Goal: Task Accomplishment & Management: Manage account settings

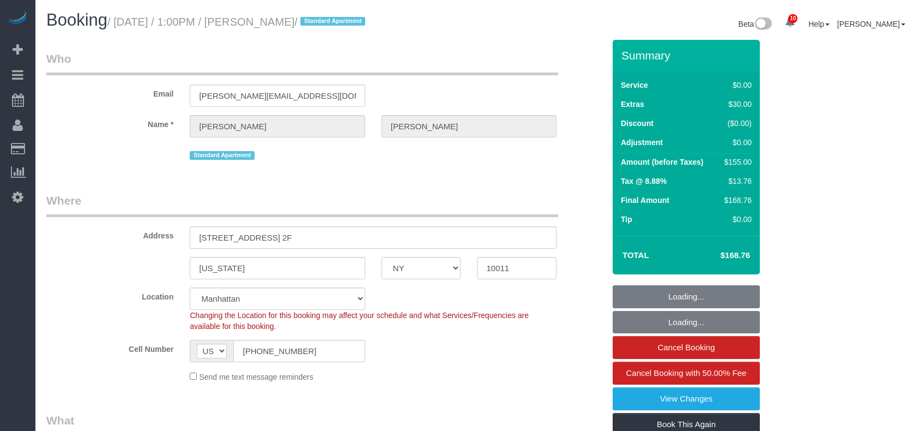
select select "NY"
select select "spot1"
select select "number:64"
select select "number:79"
select select "number:15"
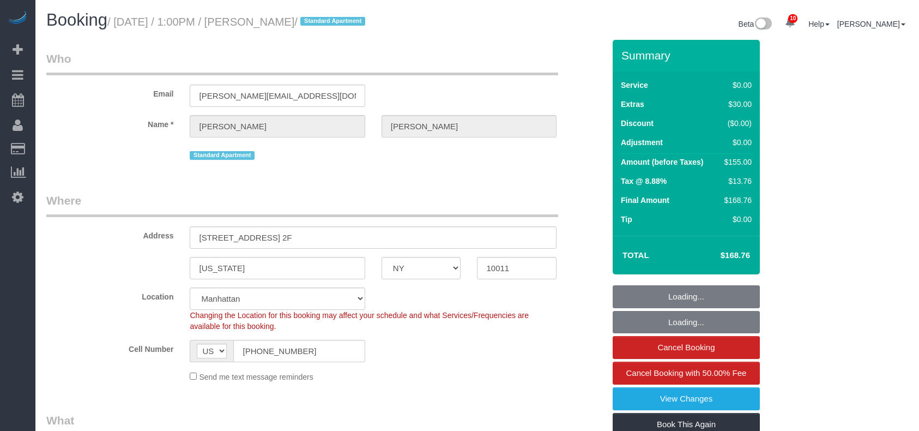
select select "number:5"
select select "object:1378"
select select "spot15"
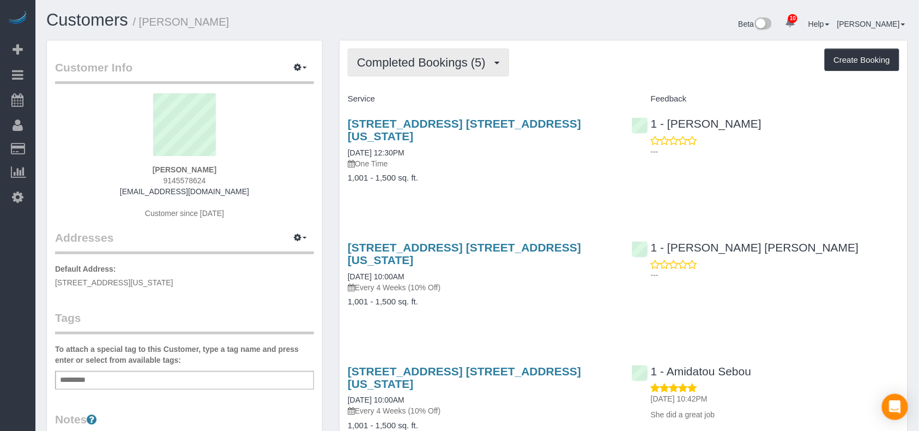
click at [476, 72] on button "Completed Bookings (5)" at bounding box center [428, 63] width 161 height 28
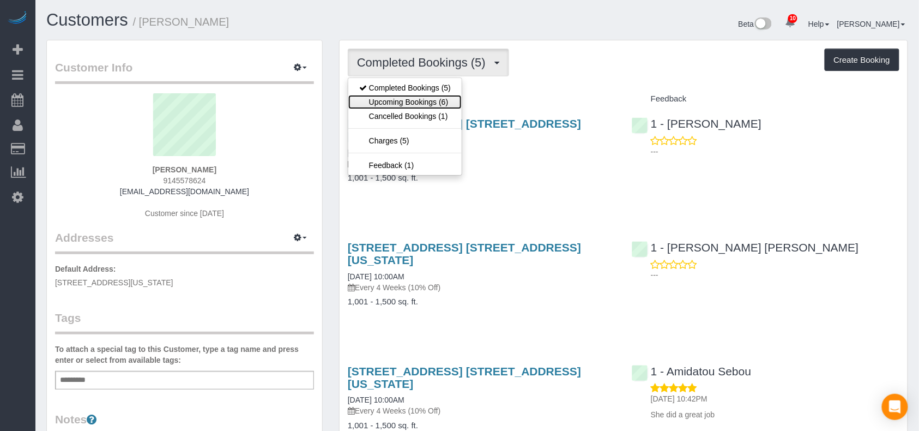
click at [450, 105] on link "Upcoming Bookings (6)" at bounding box center [404, 102] width 113 height 14
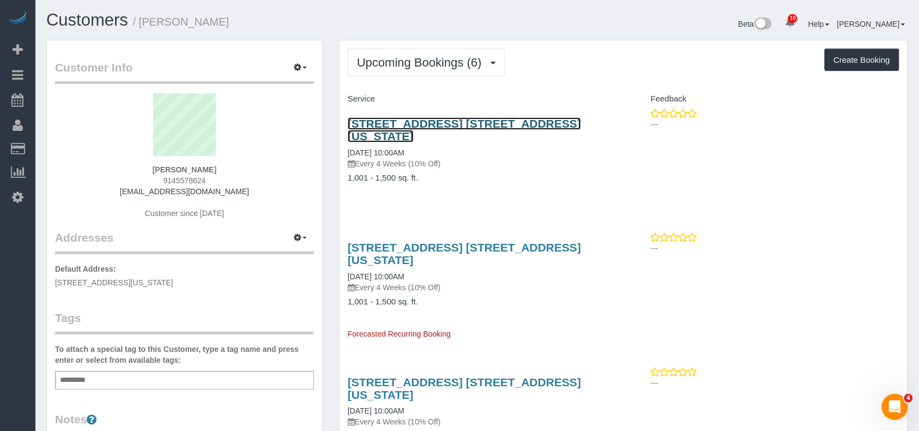
click at [430, 122] on link "175 West 90th Street, Apt. 14b, New York, NY 10024" at bounding box center [464, 129] width 233 height 25
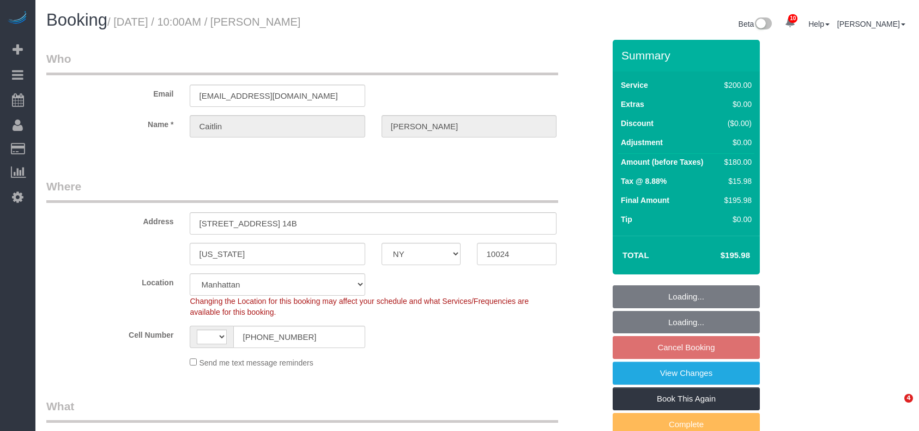
select select "NY"
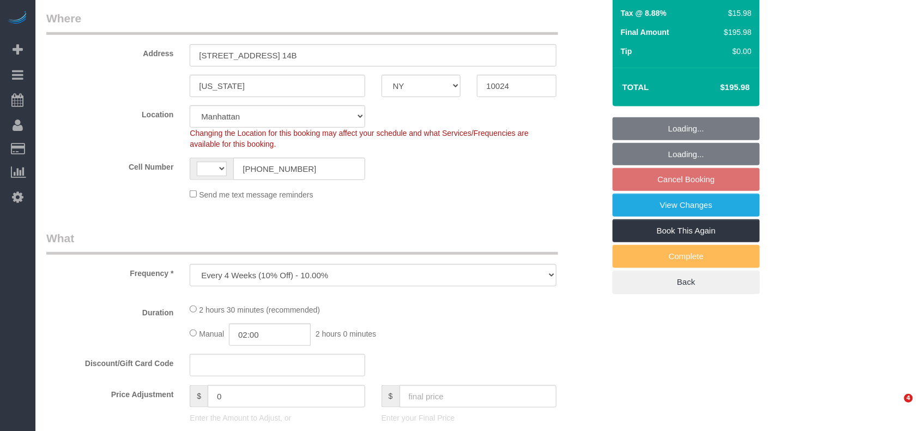
select select "string:stripe-pm_1RGsso4VGloSiKo7yoovUInS"
select select "150"
select select "number:59"
select select "number:75"
select select "number:15"
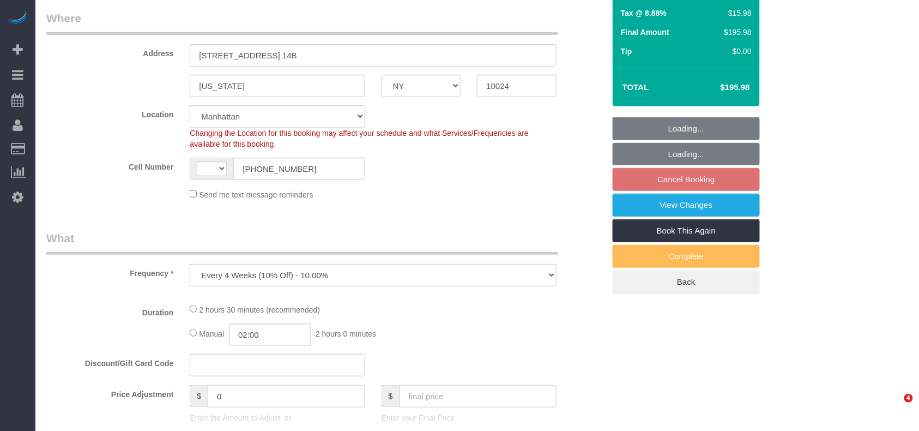
select select "number:5"
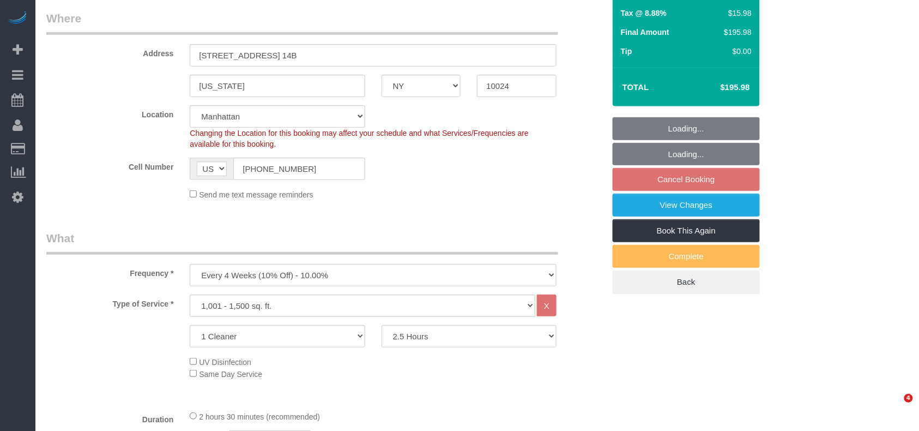
select select "string:[GEOGRAPHIC_DATA]"
select select "object:724"
select select "spot3"
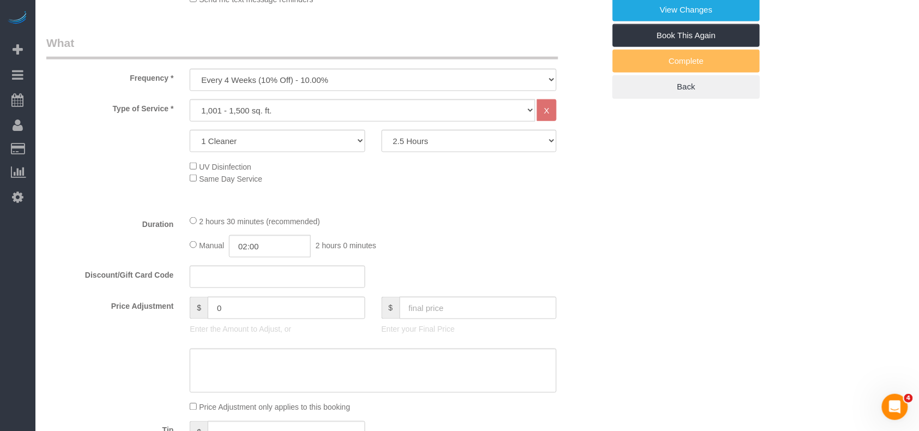
scroll to position [436, 0]
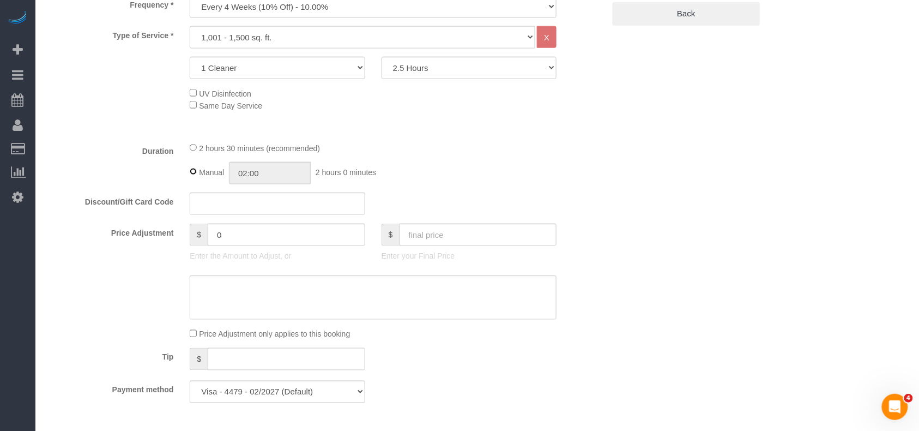
select select
type input "02:30"
select select "spot63"
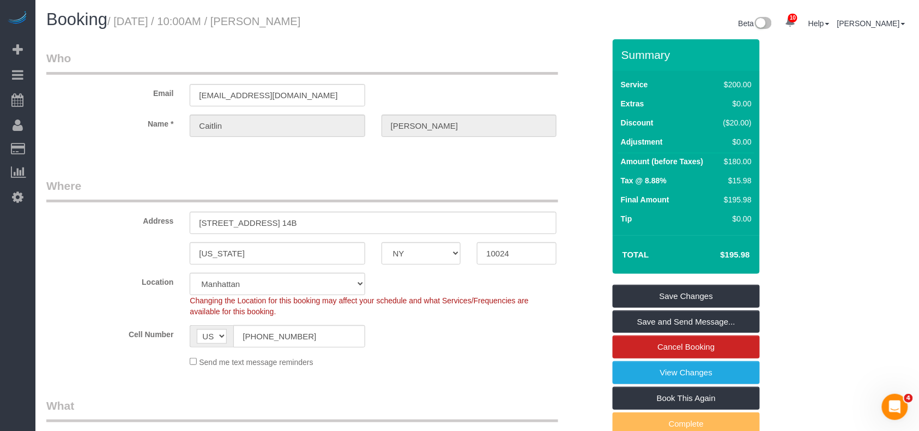
scroll to position [0, 0]
drag, startPoint x: 350, startPoint y: 20, endPoint x: 120, endPoint y: 20, distance: 230.1
click at [120, 20] on h1 "Booking / September 09, 2025 / 10:00AM / Caitlin Baker" at bounding box center [257, 20] width 423 height 19
copy small "September 09, 2025 / 10:00AM / Caitlin Baker"
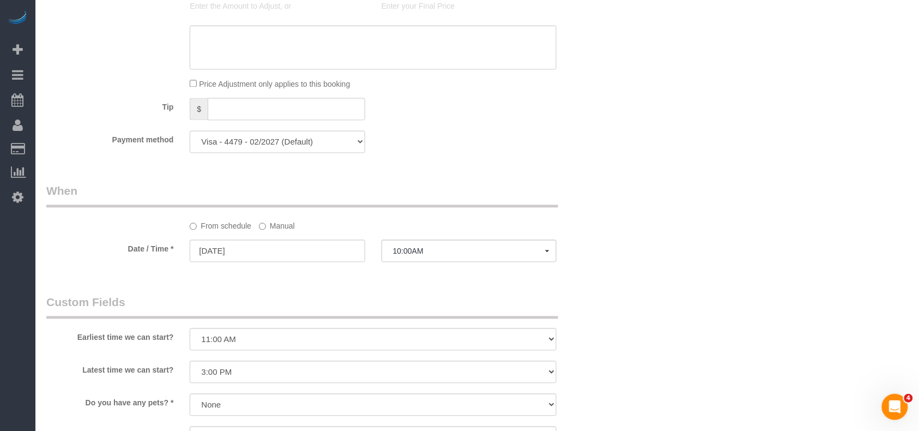
scroll to position [872, 0]
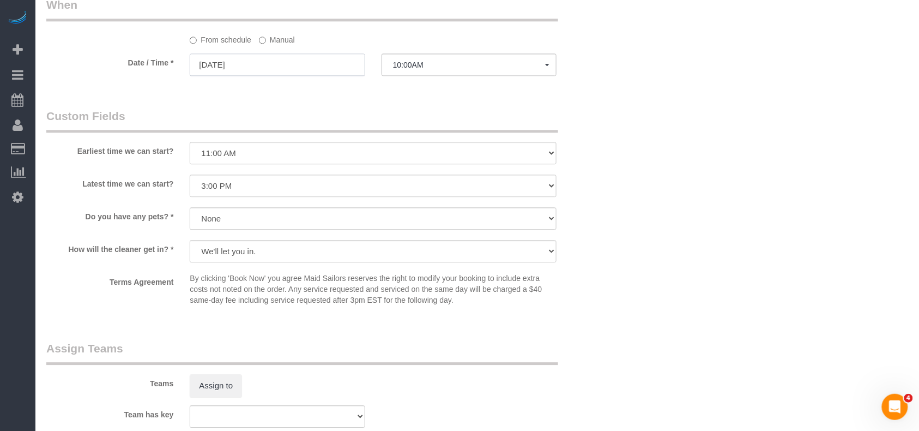
click at [325, 74] on input "09/09/2025" at bounding box center [277, 64] width 175 height 22
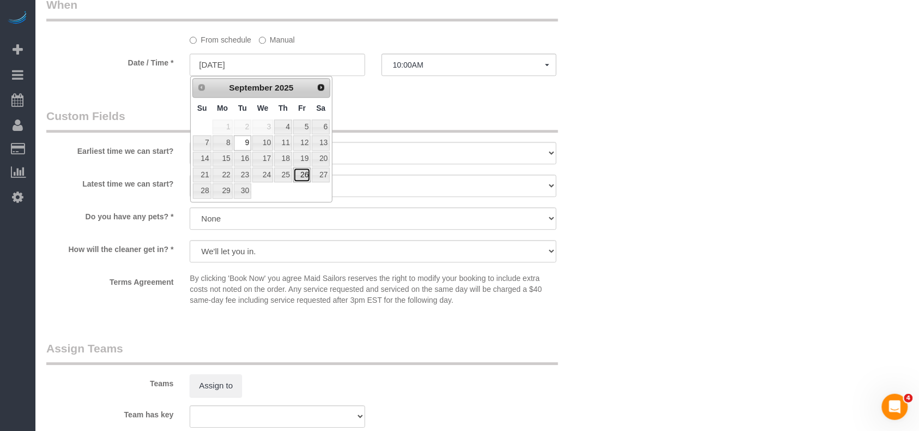
click at [301, 174] on link "26" at bounding box center [301, 174] width 17 height 15
type input "09/26/2025"
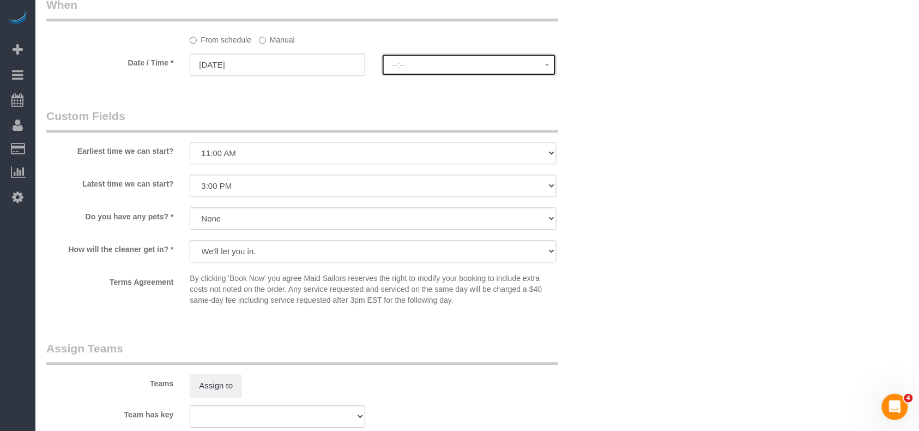
click at [421, 71] on button "--:--" at bounding box center [469, 64] width 175 height 22
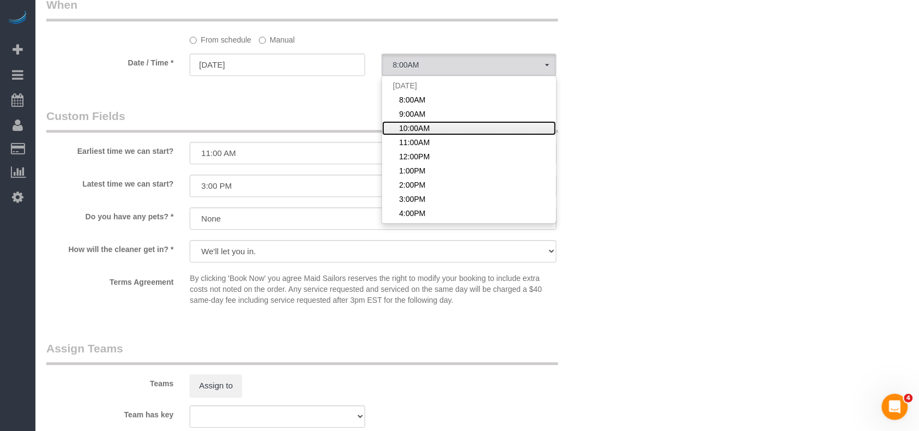
click at [428, 134] on link "10:00AM" at bounding box center [469, 128] width 174 height 14
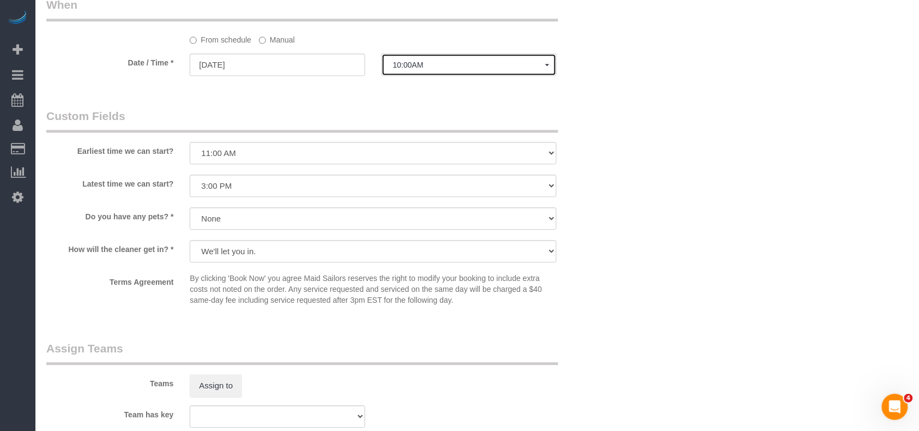
click at [435, 73] on button "10:00AM" at bounding box center [469, 64] width 175 height 22
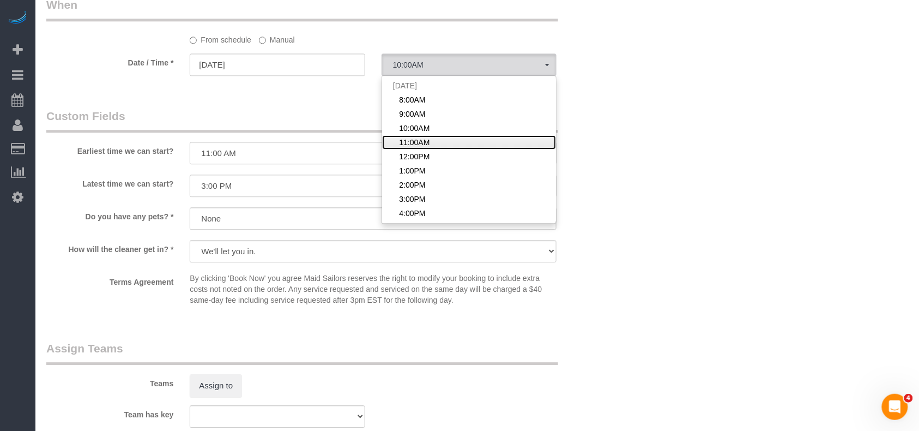
click at [430, 138] on link "11:00AM" at bounding box center [469, 142] width 174 height 14
select select "spot124"
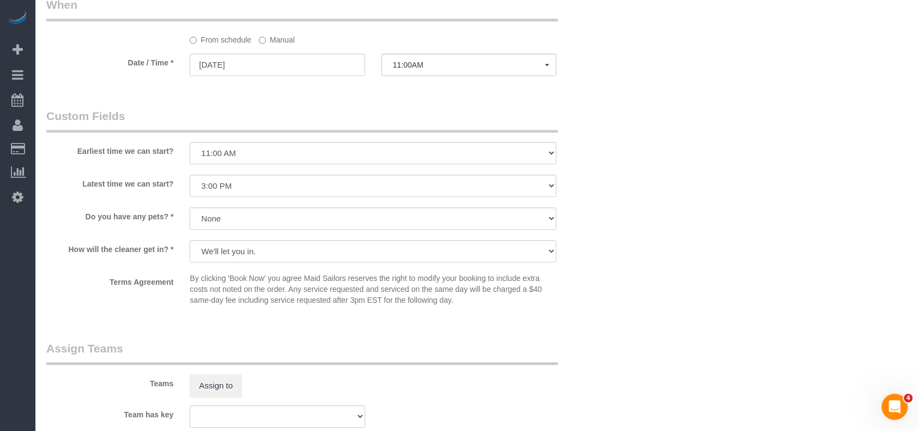
click at [316, 117] on legend "Custom Fields" at bounding box center [302, 120] width 512 height 25
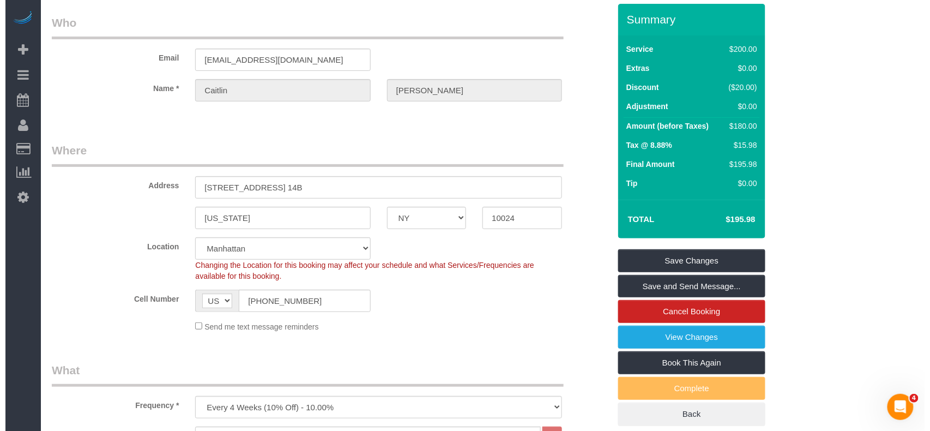
scroll to position [0, 0]
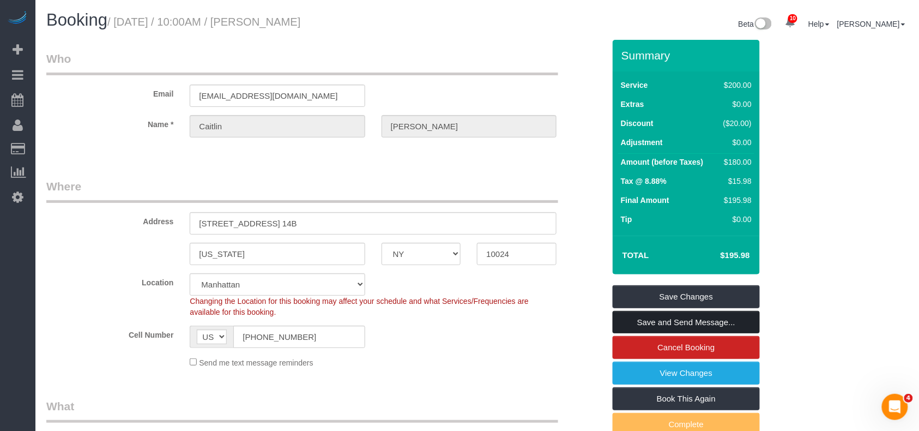
click at [677, 326] on link "Save and Send Message..." at bounding box center [686, 322] width 147 height 23
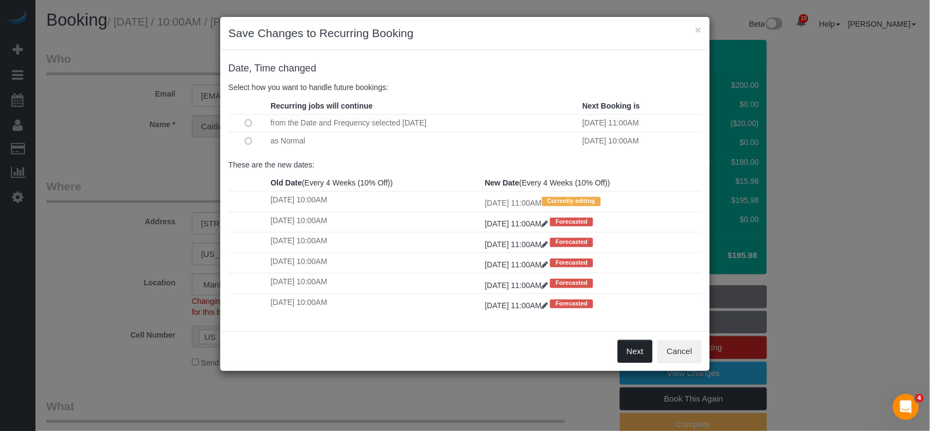
click at [622, 349] on button "Next" at bounding box center [635, 351] width 35 height 23
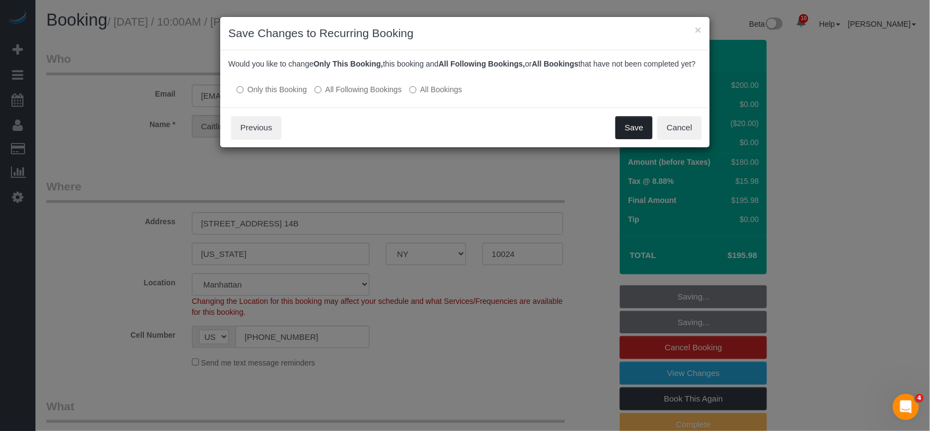
click at [640, 139] on button "Save" at bounding box center [634, 127] width 37 height 23
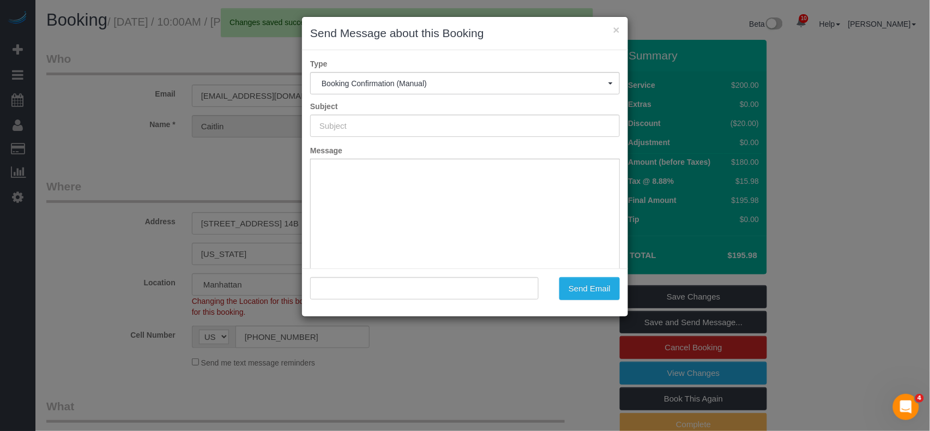
type input "Cleaning Confirmed for 09/26/2025 at 11:00am"
type input ""Caitlin Baker" <caitlinfbaker@gmail.com>"
click at [616, 31] on button "×" at bounding box center [616, 29] width 7 height 11
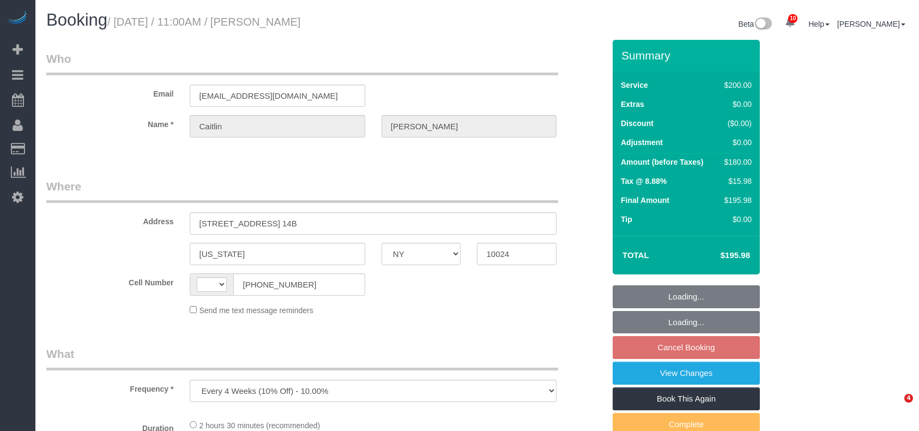
select select "NY"
select select "string:[GEOGRAPHIC_DATA]"
select select "150"
select select "number:59"
select select "number:75"
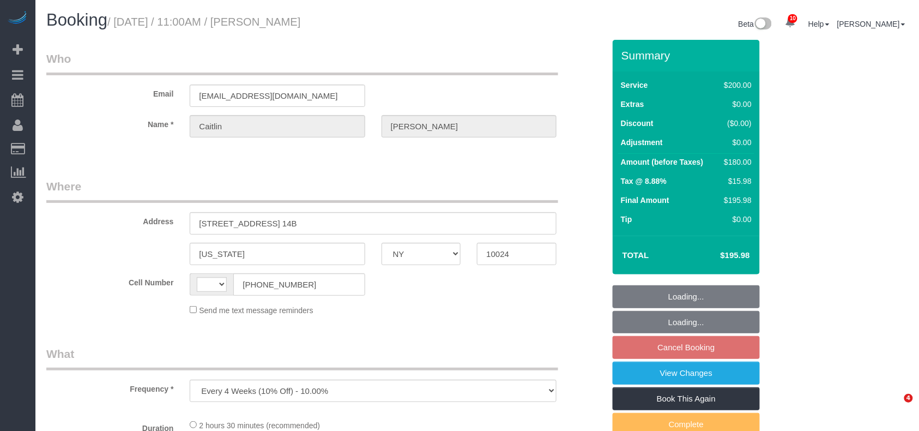
select select "number:15"
select select "number:5"
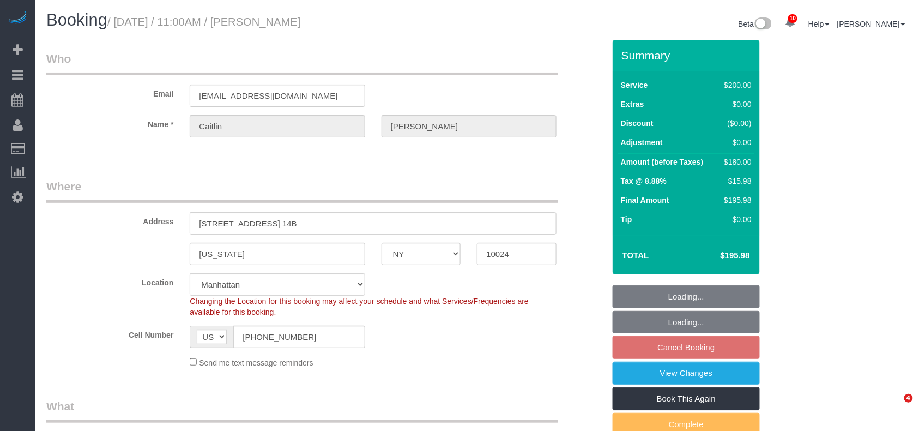
select select "object:1354"
select select "string:stripe-pm_1RGsso4VGloSiKo7yoovUInS"
select select "spot4"
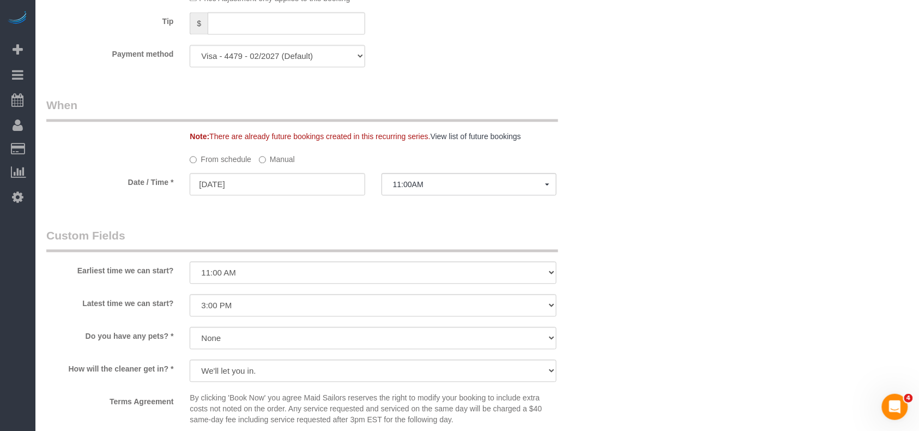
scroll to position [872, 0]
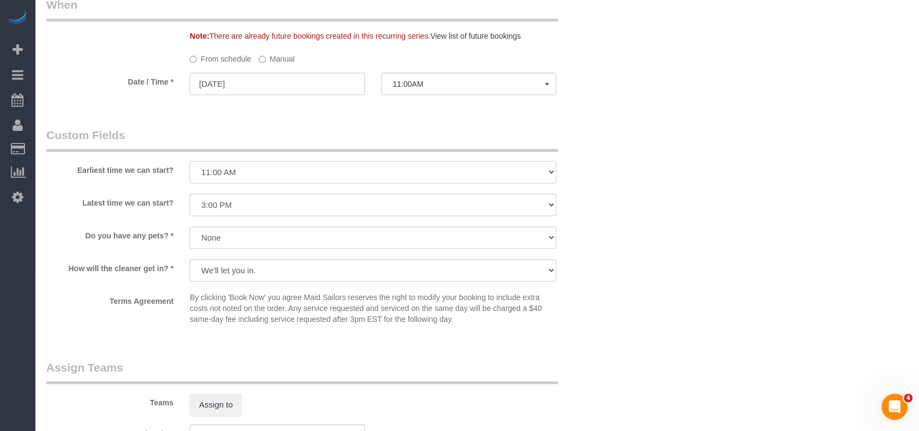
drag, startPoint x: 267, startPoint y: 171, endPoint x: 262, endPoint y: 175, distance: 6.6
click at [267, 171] on select "I am not flexible, keep my selected time 8:00 AM 9:00 AM 10:00 AM 11:00 AM 12:0…" at bounding box center [373, 172] width 367 height 22
select select "number:58"
click at [190, 161] on select "I am not flexible, keep my selected time 8:00 AM 9:00 AM 10:00 AM 11:00 AM 12:0…" at bounding box center [373, 172] width 367 height 22
click at [437, 79] on button "11:00AM" at bounding box center [469, 84] width 175 height 22
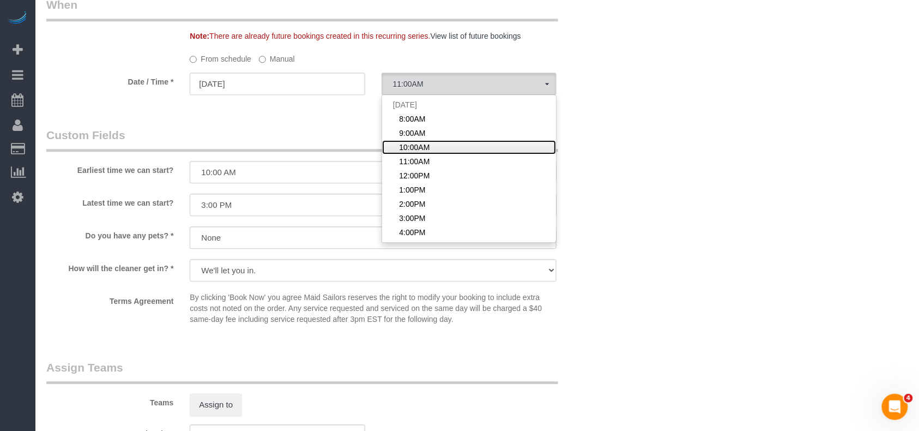
click at [417, 147] on span "10:00AM" at bounding box center [414, 147] width 31 height 11
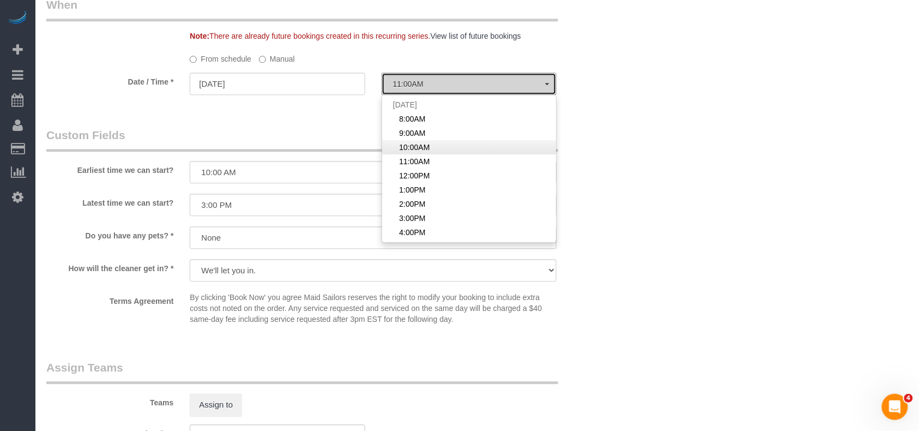
select select "spot3"
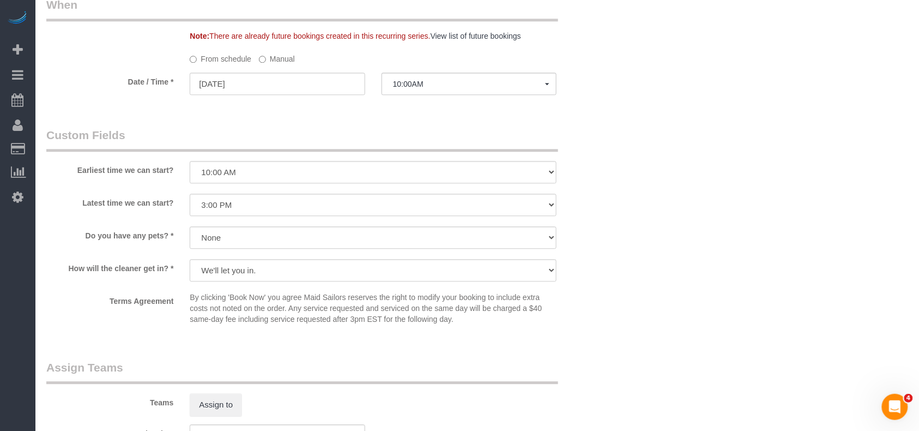
click at [592, 101] on fieldset "When Note: There are already future bookings created in this recurring series. …" at bounding box center [325, 51] width 558 height 108
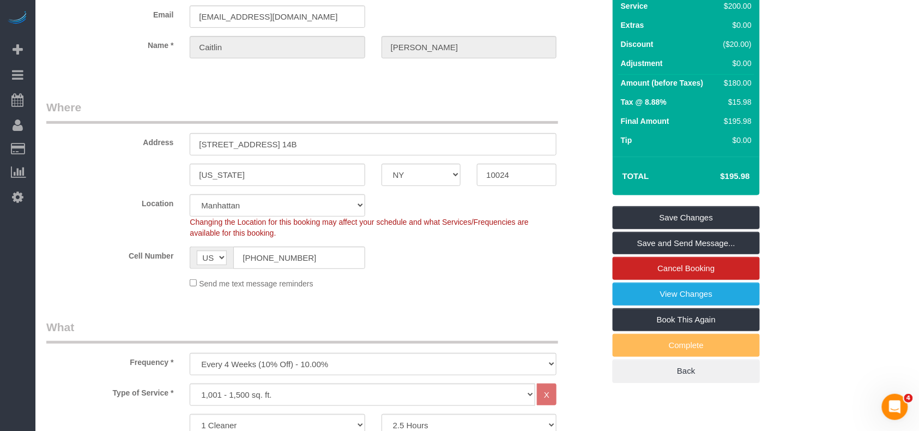
scroll to position [73, 0]
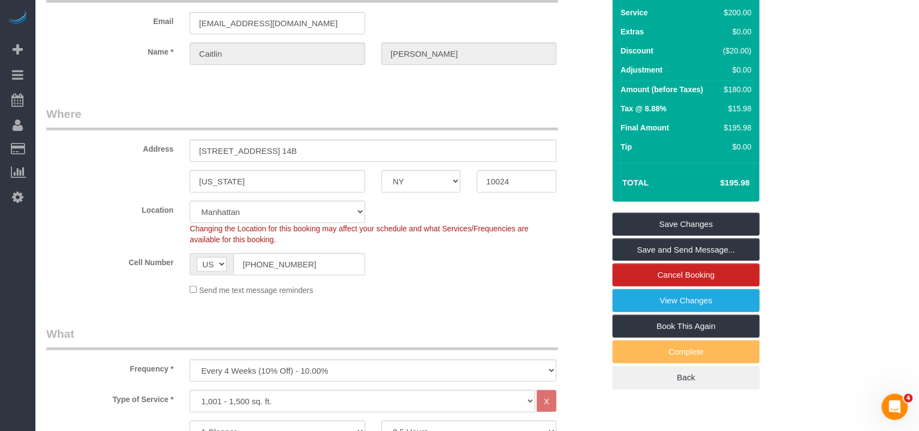
click at [674, 238] on fieldset "Save Changes Save and Send Message... Cancel Booking View Changes Book This Aga…" at bounding box center [686, 301] width 147 height 177
click at [674, 249] on link "Save and Send Message..." at bounding box center [686, 249] width 147 height 23
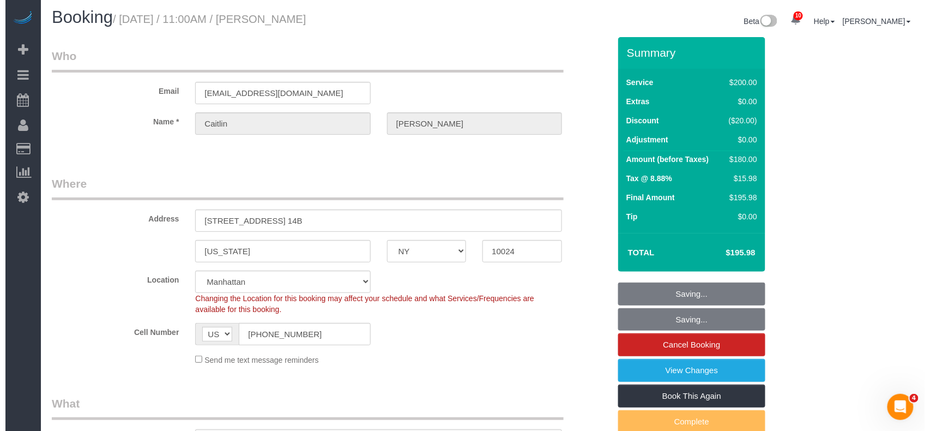
scroll to position [0, 0]
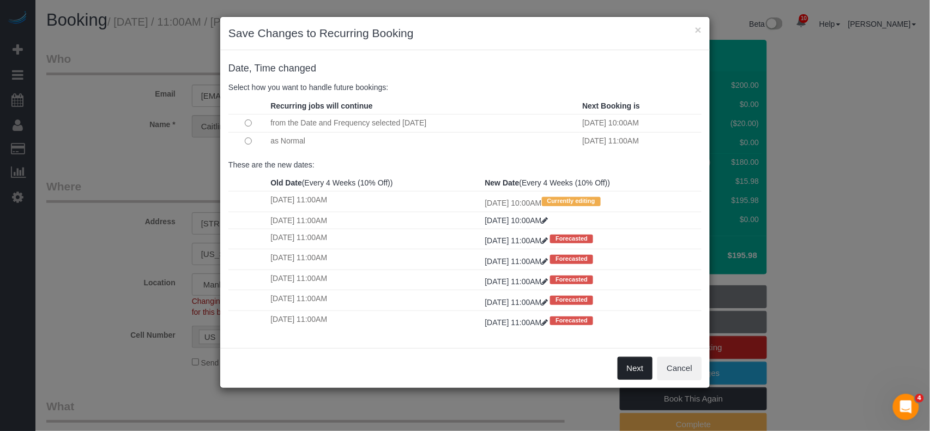
click at [626, 364] on button "Next" at bounding box center [635, 368] width 35 height 23
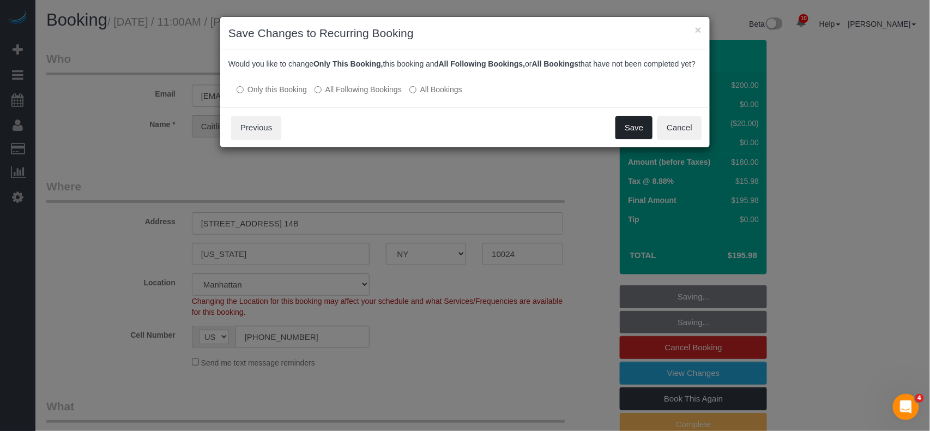
click at [633, 135] on button "Save" at bounding box center [634, 127] width 37 height 23
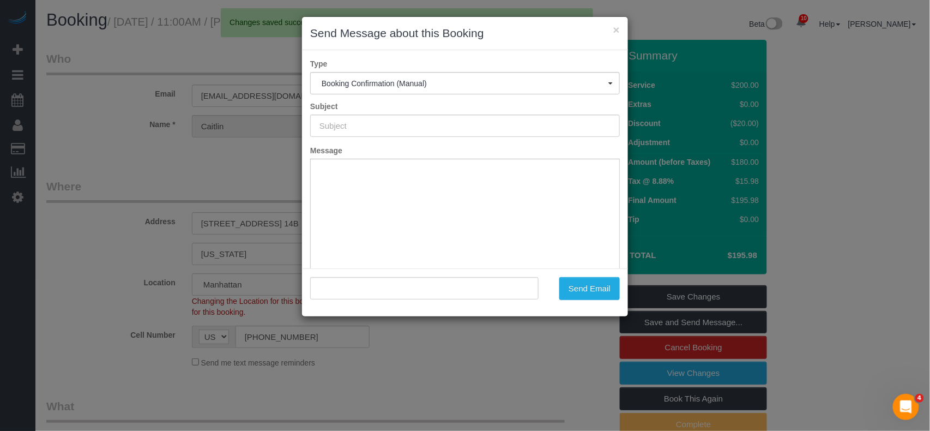
type input "Cleaning Confirmed for 09/26/2025 at 10:00am"
type input ""Caitlin Baker" <caitlinfbaker@gmail.com>"
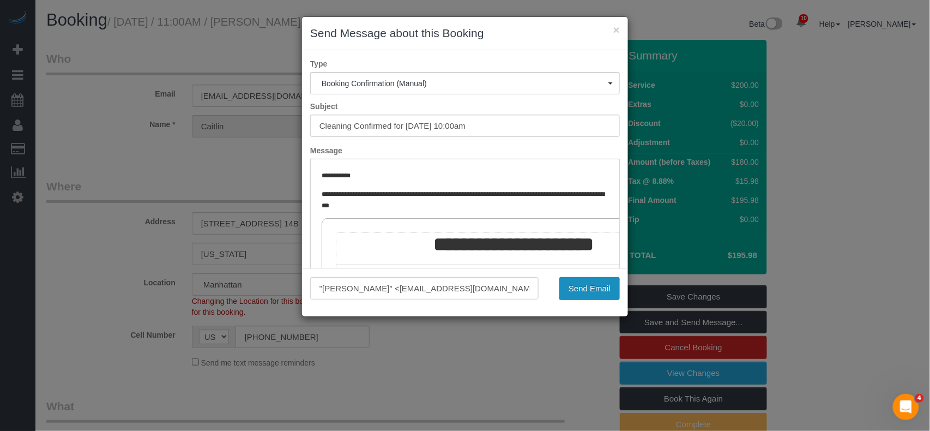
click at [592, 288] on button "Send Email" at bounding box center [589, 288] width 61 height 23
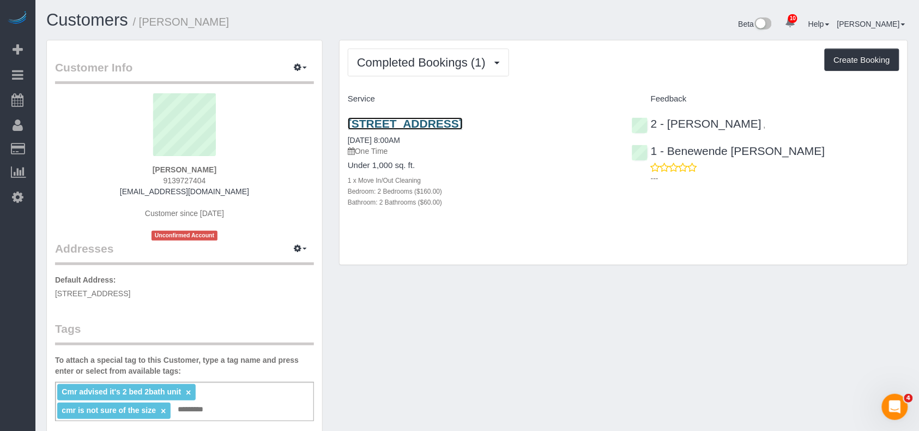
click at [463, 123] on link "390 2nd Street, Apt. 14, Brooklyn, NY 11215" at bounding box center [405, 123] width 115 height 13
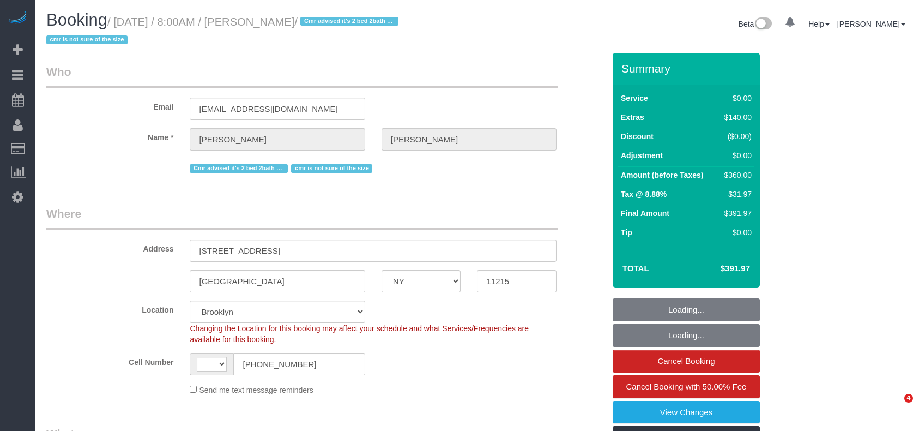
select select "NY"
select select "number:56"
select select "number:90"
select select "number:15"
select select "number:5"
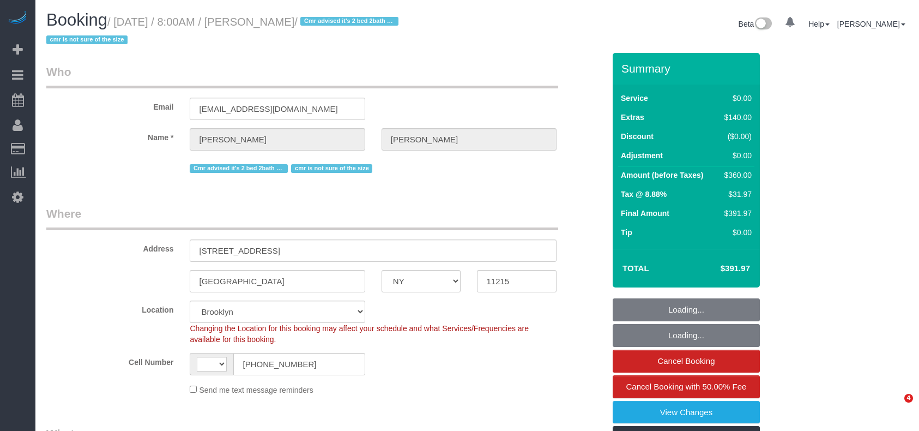
select select "object:899"
select select "string:[GEOGRAPHIC_DATA]"
select select "string:stripe-pm_1RtvIm4VGloSiKo7lHZeyLCR"
select select "2"
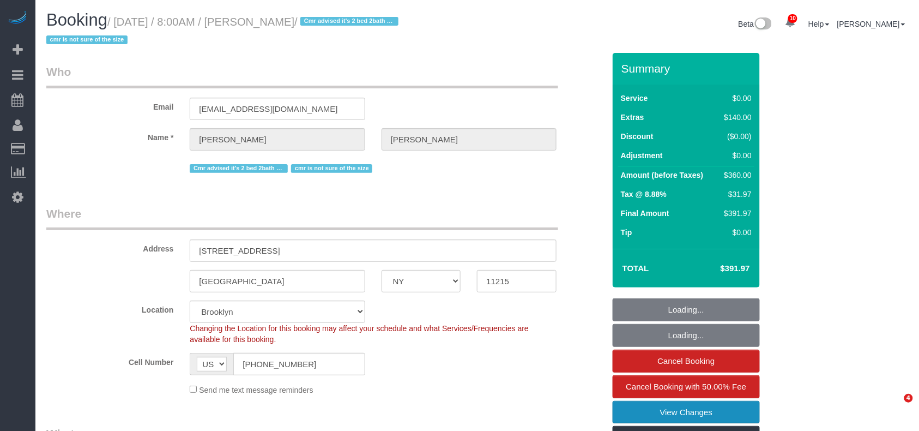
select select "spot1"
click at [670, 413] on link "View Changes" at bounding box center [686, 412] width 147 height 23
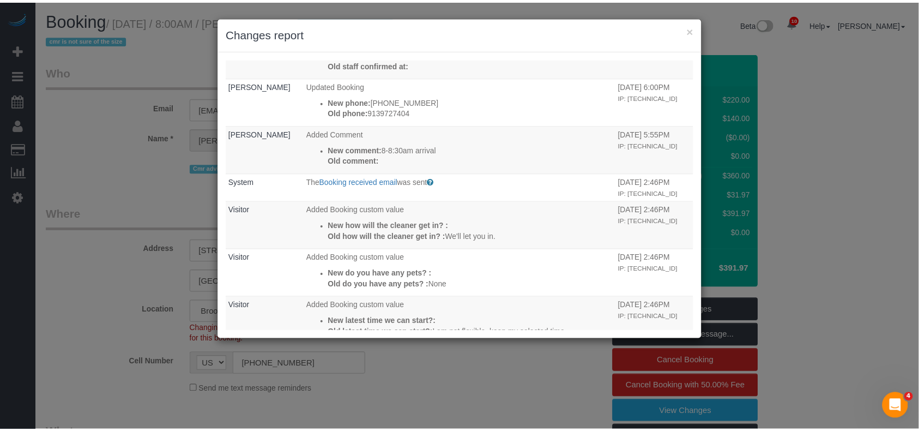
scroll to position [654, 0]
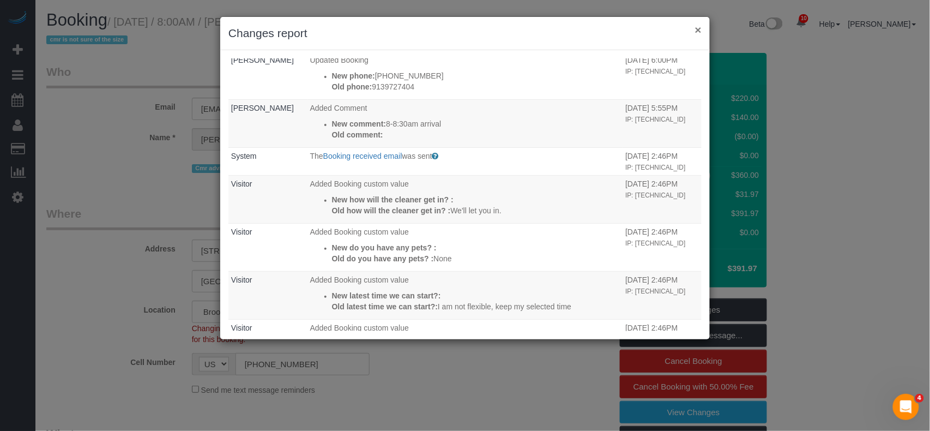
click at [698, 29] on button "×" at bounding box center [698, 29] width 7 height 11
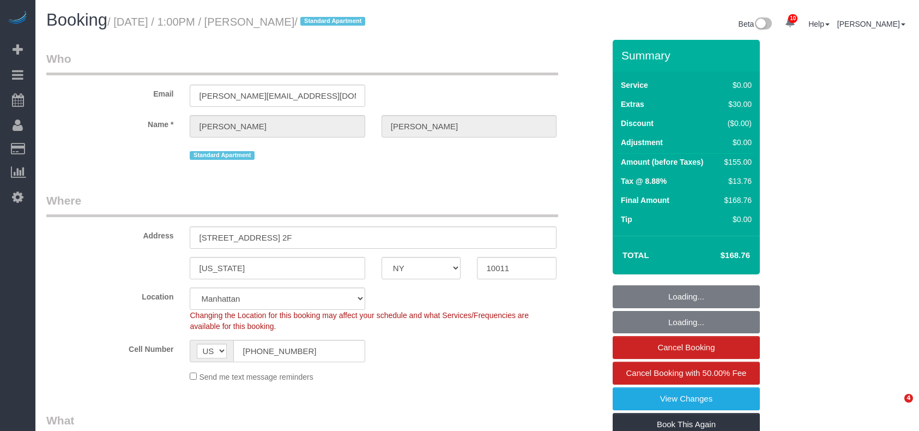
select select "NY"
select select "number:64"
select select "number:79"
select select "number:15"
select select "number:5"
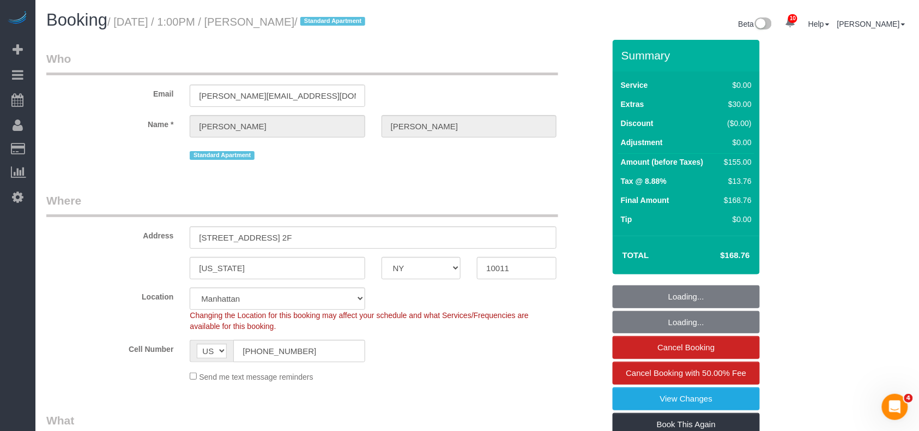
select select "object:866"
select select "string:stripe-pm_1S18hu4VGloSiKo7EQfKQ8Ju"
select select "object:1378"
select select "spot1"
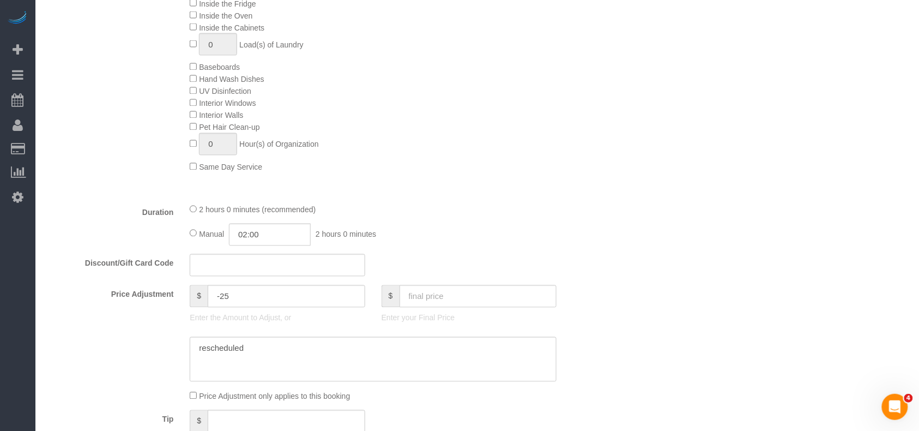
scroll to position [489, 0]
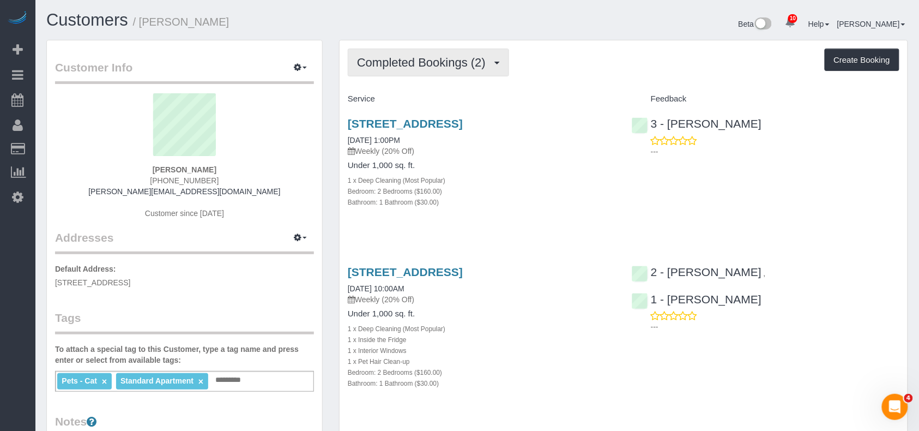
click at [470, 71] on button "Completed Bookings (2)" at bounding box center [428, 63] width 161 height 28
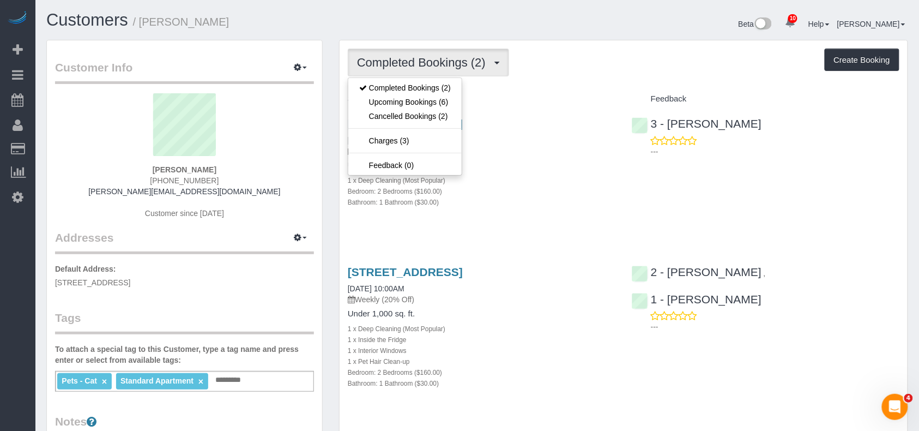
drag, startPoint x: 210, startPoint y: 169, endPoint x: 1, endPoint y: 234, distance: 219.2
click at [147, 168] on div "Alec Cohen (503) 819-6966 alec_cohen@me.com Customer since 2025" at bounding box center [184, 161] width 259 height 136
copy strong "Alec Cohen"
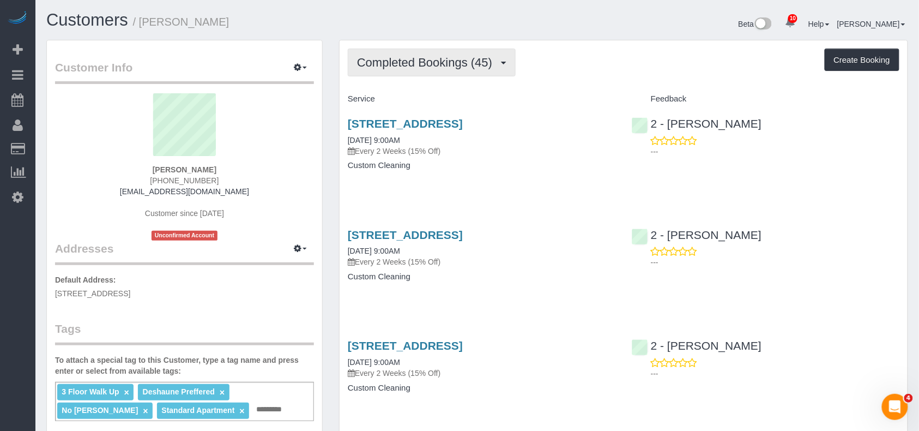
click at [398, 73] on button "Completed Bookings (45)" at bounding box center [432, 63] width 168 height 28
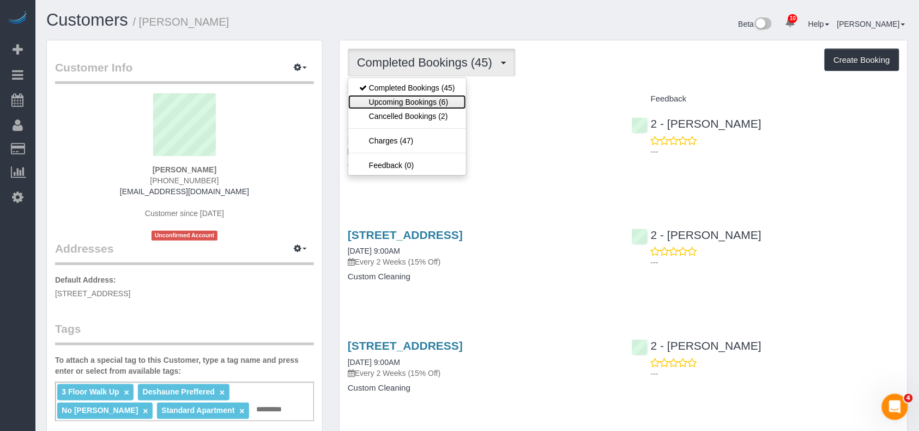
click at [400, 105] on link "Upcoming Bookings (6)" at bounding box center [407, 102] width 118 height 14
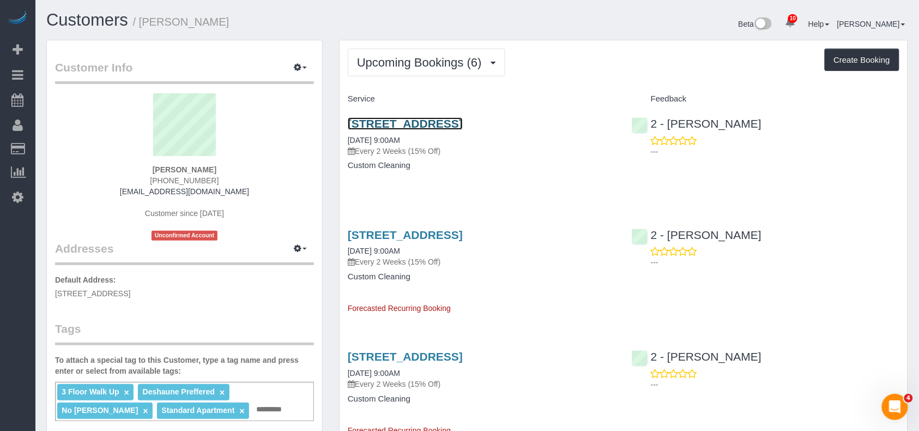
click at [424, 124] on link "194 Court Street, Apt. 8, Brooklyn, NY 11201" at bounding box center [405, 123] width 115 height 13
click at [254, 404] on input "text" at bounding box center [272, 409] width 37 height 14
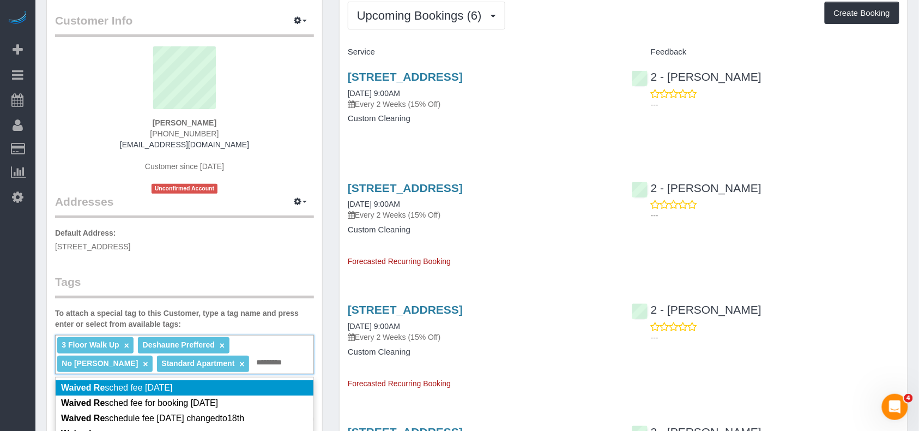
scroll to position [73, 0]
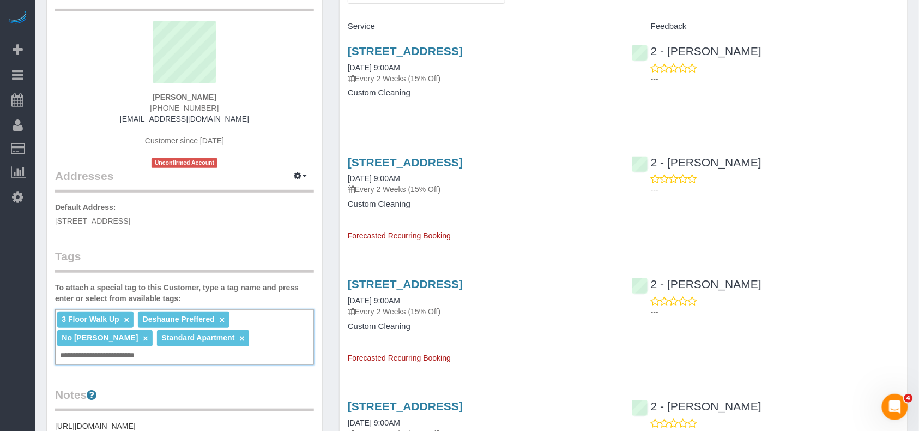
click at [136, 356] on input "**********" at bounding box center [110, 355] width 106 height 14
type input "**********"
click at [206, 389] on legend "Notes" at bounding box center [184, 401] width 259 height 25
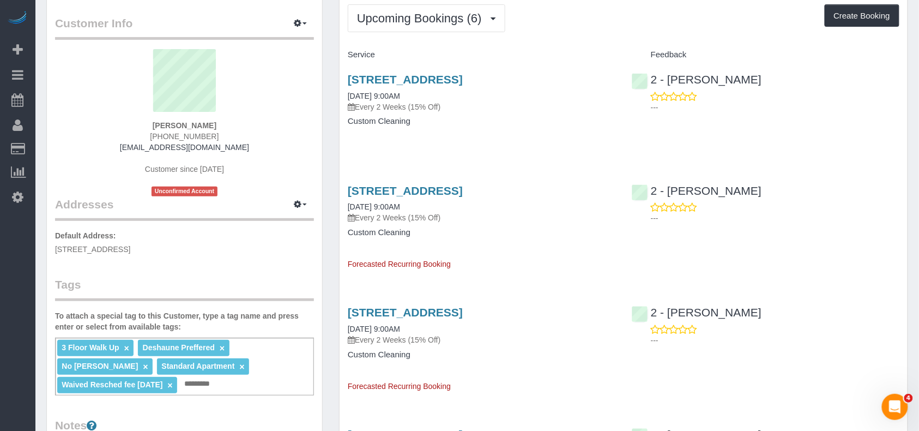
scroll to position [0, 0]
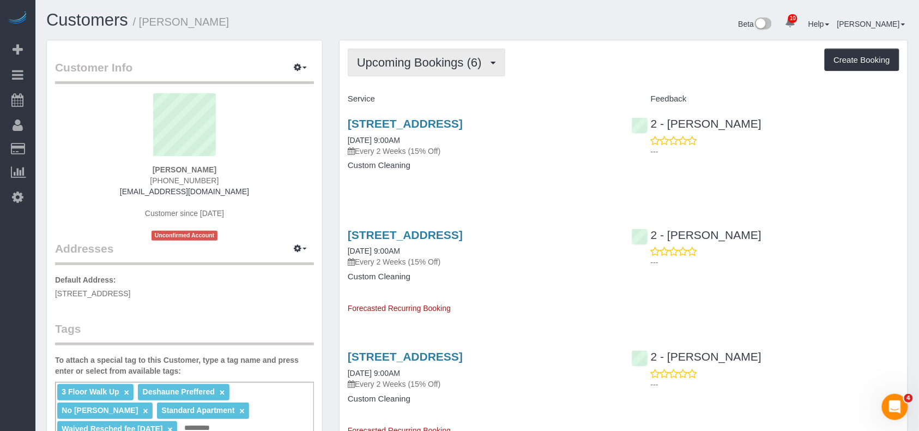
click at [419, 75] on button "Upcoming Bookings (6)" at bounding box center [427, 63] width 158 height 28
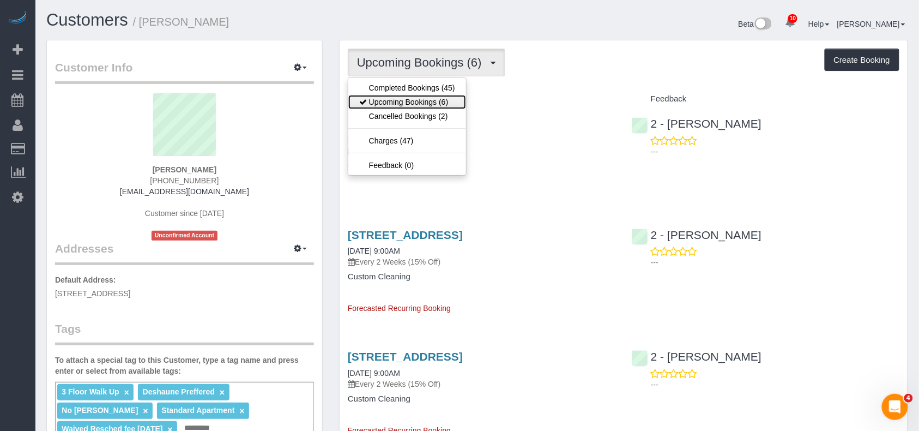
click at [414, 104] on link "Upcoming Bookings (6)" at bounding box center [407, 102] width 118 height 14
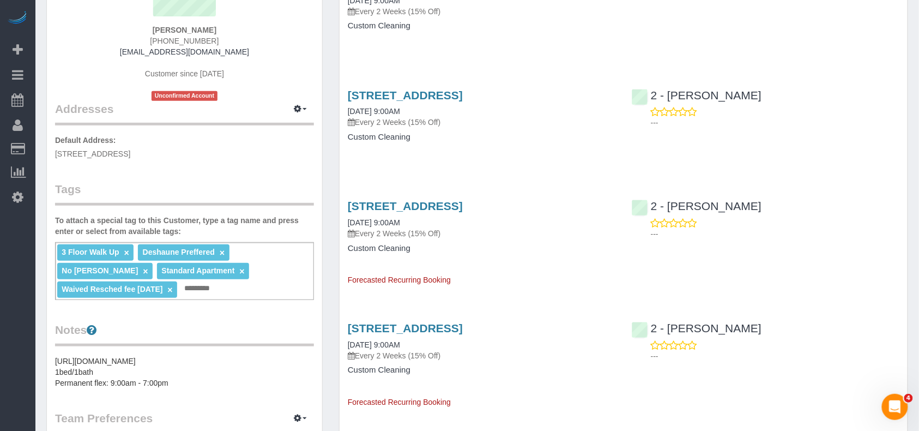
scroll to position [145, 0]
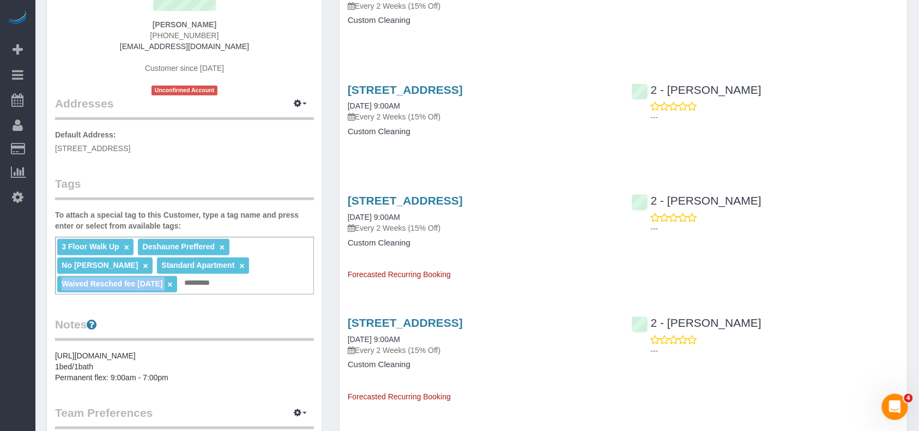
drag, startPoint x: 180, startPoint y: 282, endPoint x: 70, endPoint y: 278, distance: 110.2
click at [63, 280] on ng-include "Waived Resched fee Sept3/2025 ×" at bounding box center [117, 283] width 111 height 9
drag, startPoint x: 179, startPoint y: 281, endPoint x: 57, endPoint y: 281, distance: 121.6
click at [60, 281] on li "Waived Resched fee Sept3/2025 ×" at bounding box center [117, 284] width 120 height 16
click at [172, 282] on link "×" at bounding box center [169, 284] width 5 height 9
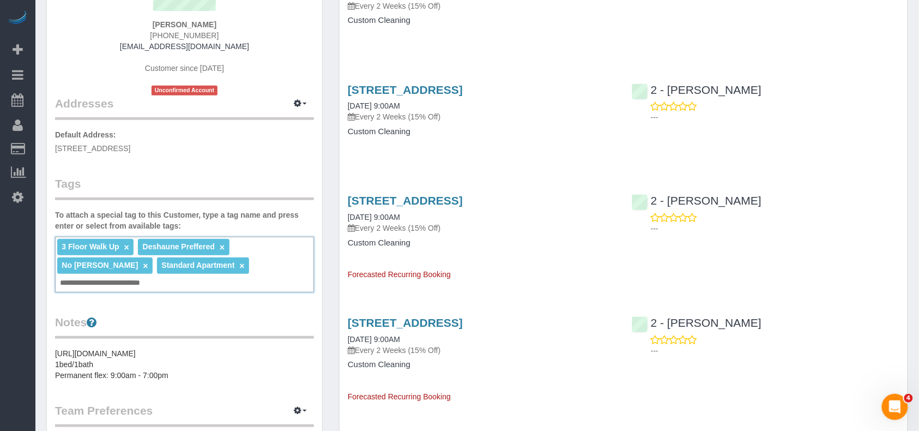
type input "**********"
click at [244, 309] on div "Customer Info Edit Contact Info Send Message Email Preferences Special Sales Ta…" at bounding box center [184, 289] width 275 height 788
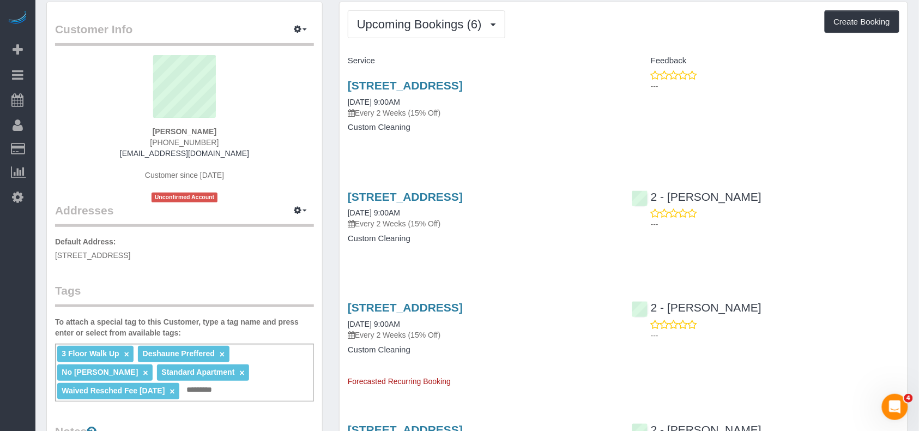
scroll to position [0, 0]
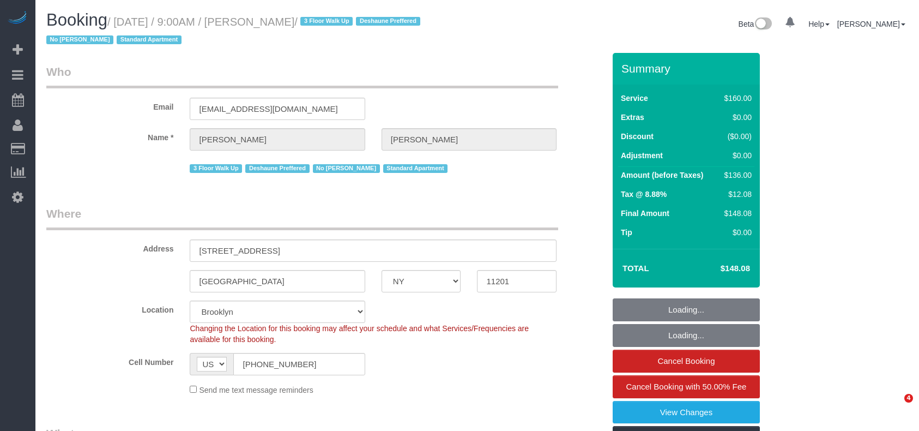
select select "NY"
select select "string:stripe-pm_1OAzSh4VGloSiKo7zsHvUDud"
select select "number:89"
select select "number:90"
select select "number:15"
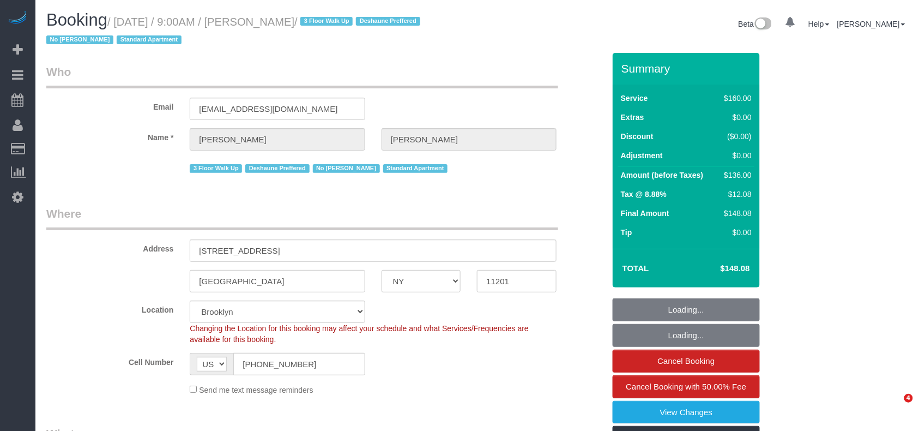
select select "number:7"
select select "object:1384"
select select "spot1"
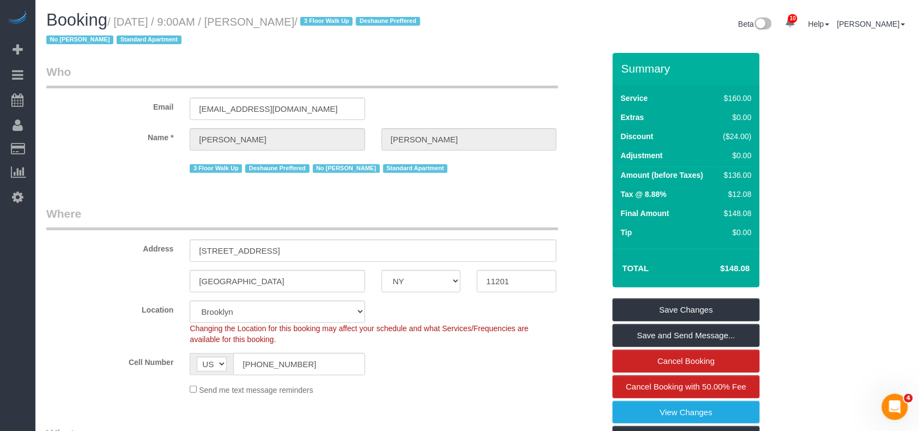
drag, startPoint x: 347, startPoint y: 22, endPoint x: 119, endPoint y: 21, distance: 228.4
click at [119, 21] on small "/ [DATE] / 9:00AM / [PERSON_NAME] / 3 Floor Walk Up Deshaune Preffered No [PERS…" at bounding box center [234, 31] width 377 height 31
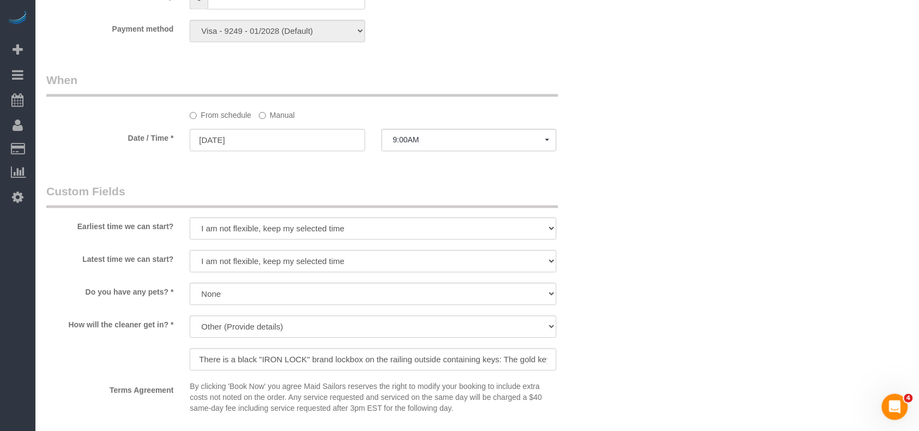
scroll to position [799, 0]
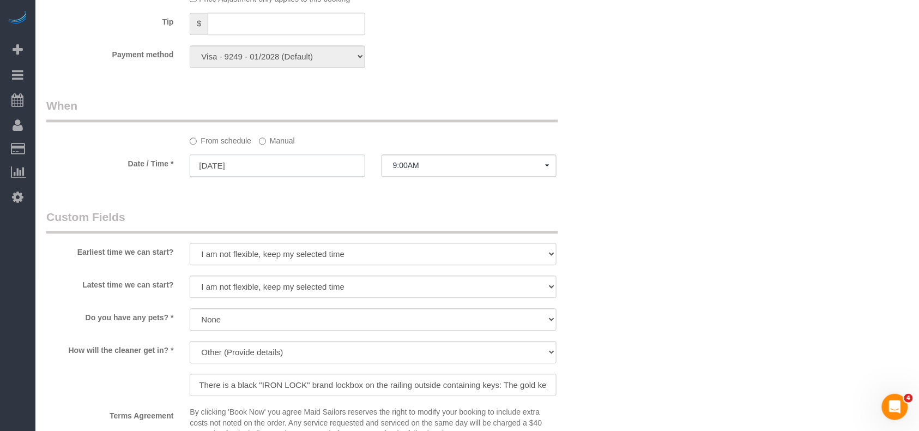
click at [284, 166] on input "[DATE]" at bounding box center [277, 165] width 175 height 22
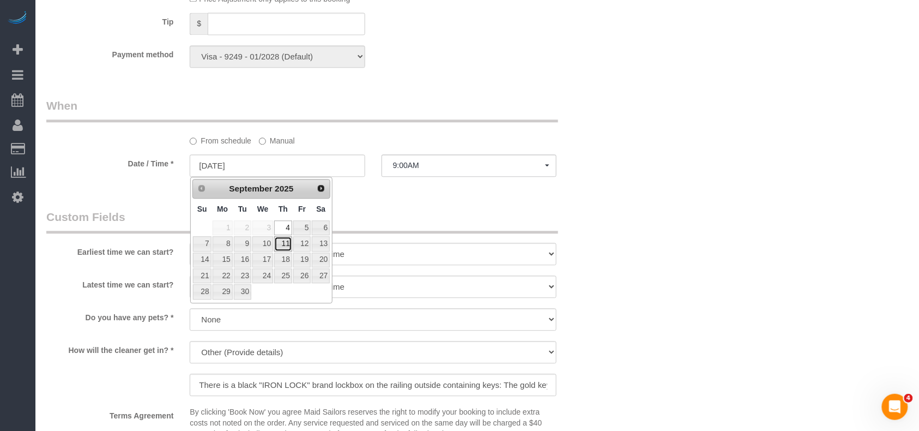
click at [284, 243] on link "11" at bounding box center [283, 243] width 18 height 15
type input "09/11/2025"
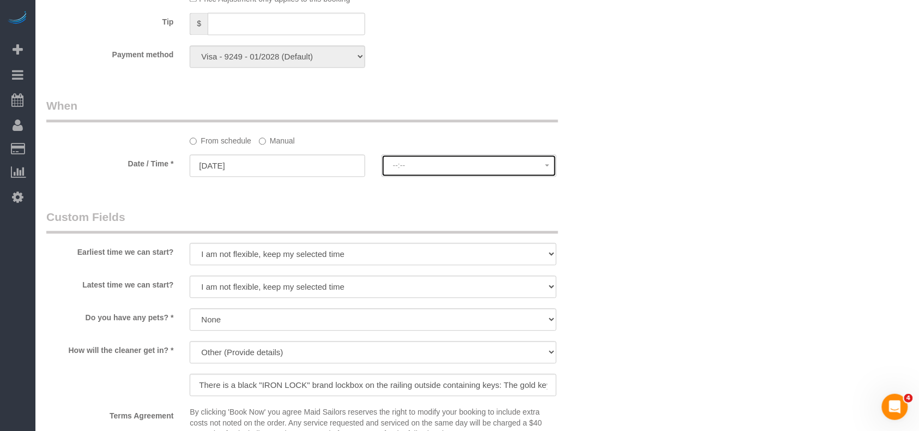
click at [445, 161] on span "--:--" at bounding box center [469, 165] width 152 height 9
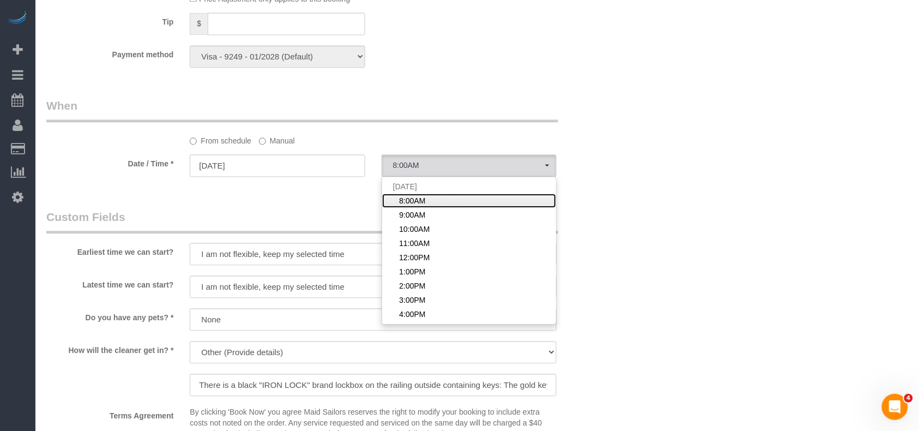
click at [418, 201] on span "8:00AM" at bounding box center [412, 200] width 26 height 11
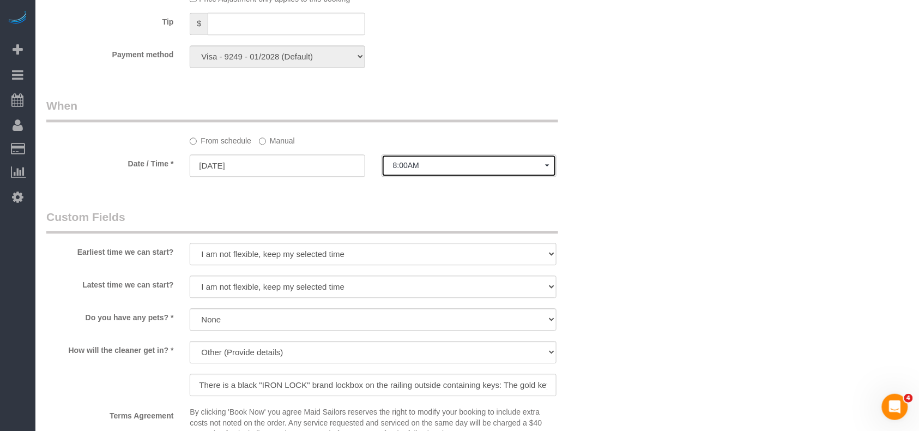
click at [423, 165] on span "8:00AM" at bounding box center [469, 165] width 152 height 9
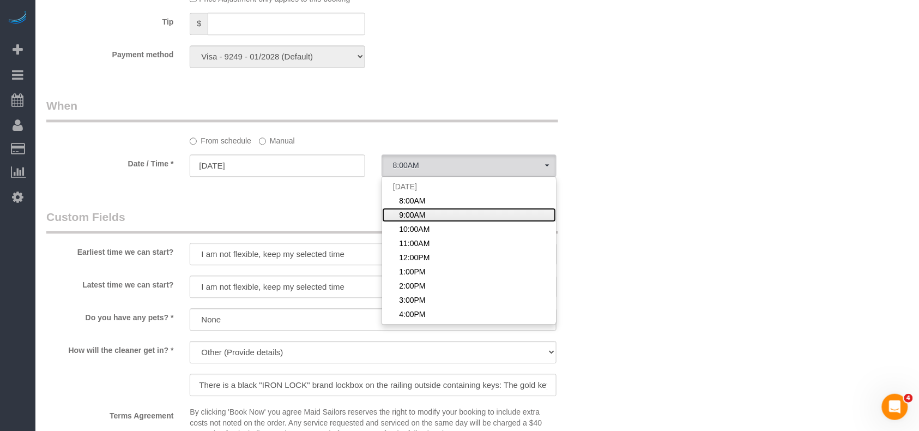
click at [417, 214] on span "9:00AM" at bounding box center [412, 214] width 26 height 11
select select "spot61"
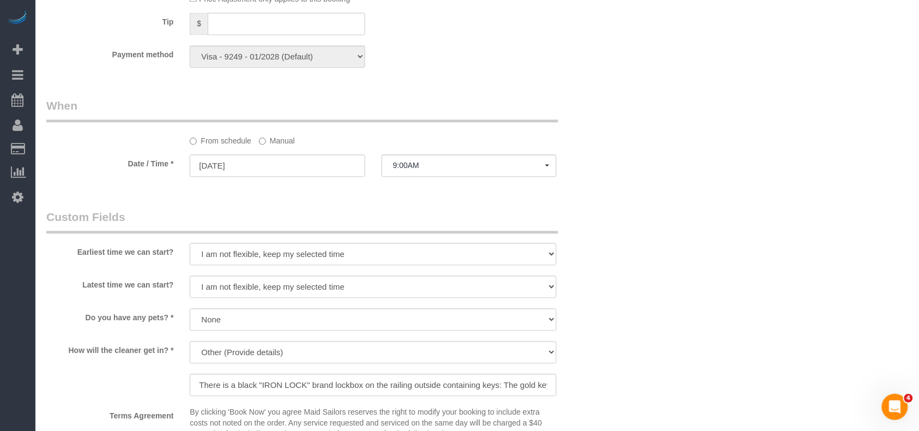
click at [406, 203] on div "Who Email robertbgaines@gmail.com Name * Robert Gaines 3 Floor Walk Up Deshaune…" at bounding box center [325, 79] width 575 height 1650
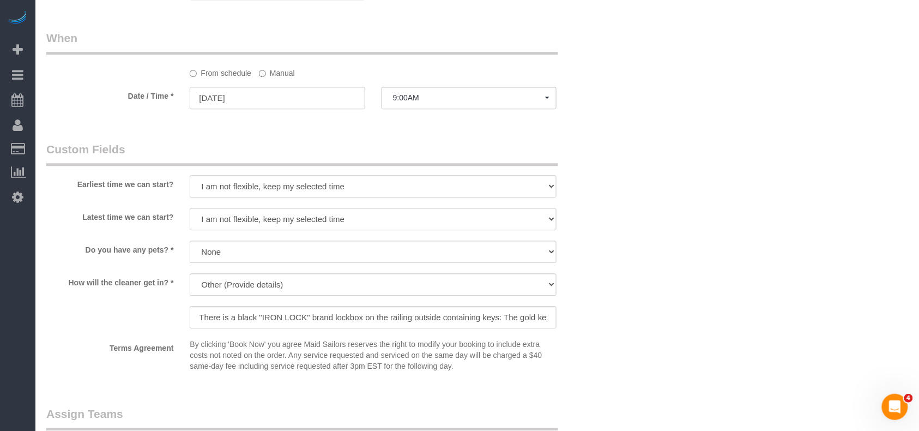
scroll to position [1017, 0]
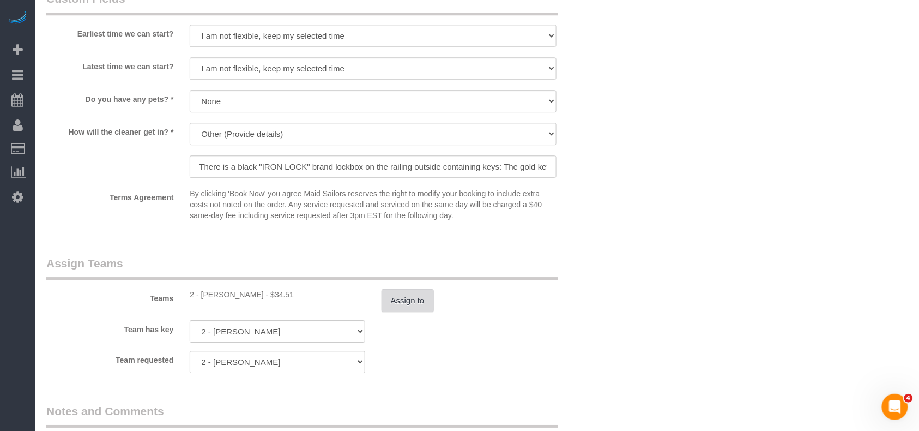
click at [402, 297] on button "Assign to" at bounding box center [408, 300] width 52 height 23
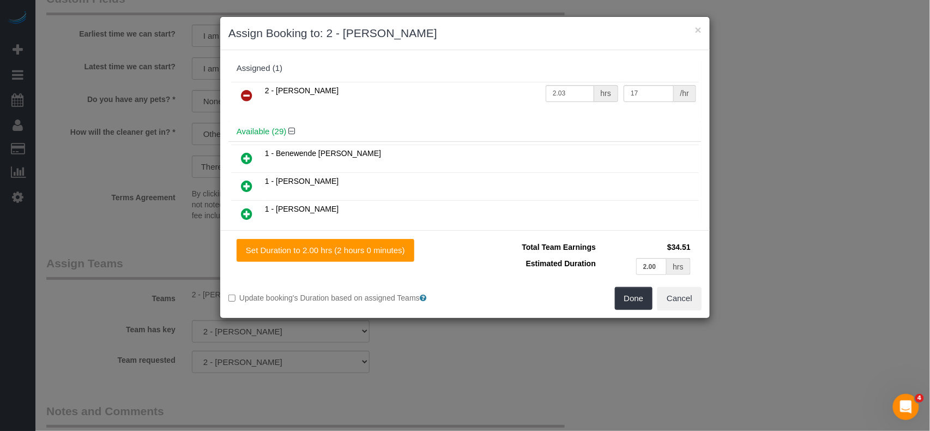
click at [247, 96] on icon at bounding box center [246, 95] width 11 height 13
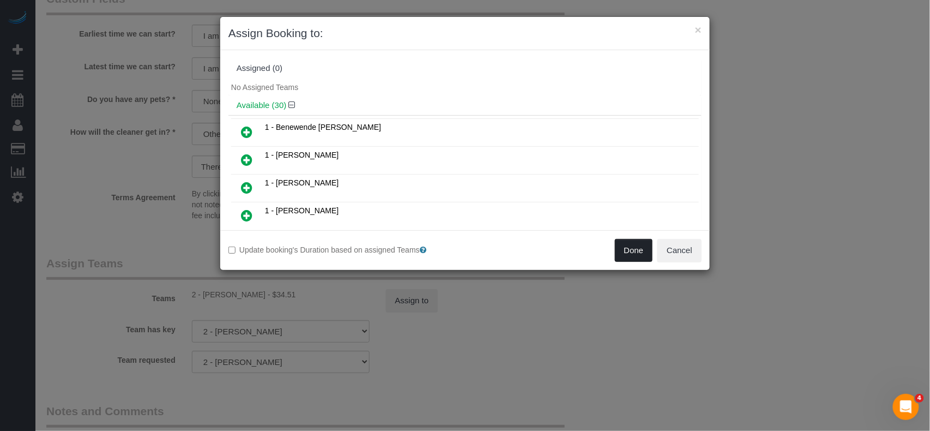
click at [624, 254] on button "Done" at bounding box center [634, 250] width 38 height 23
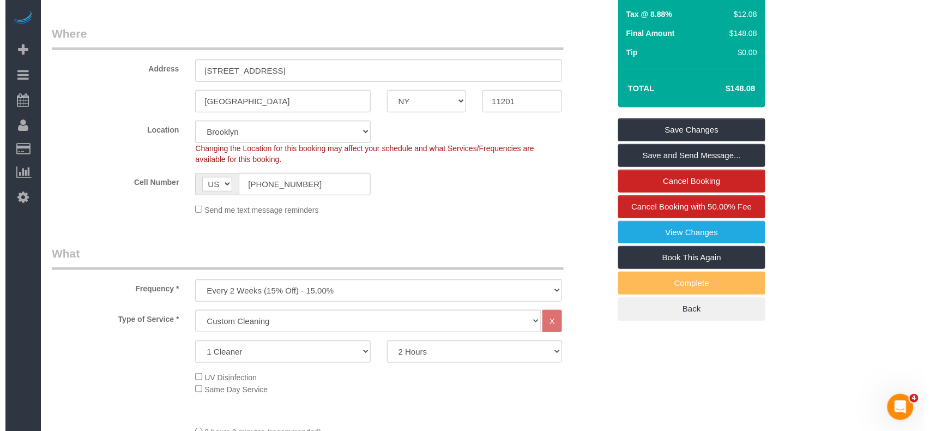
scroll to position [0, 0]
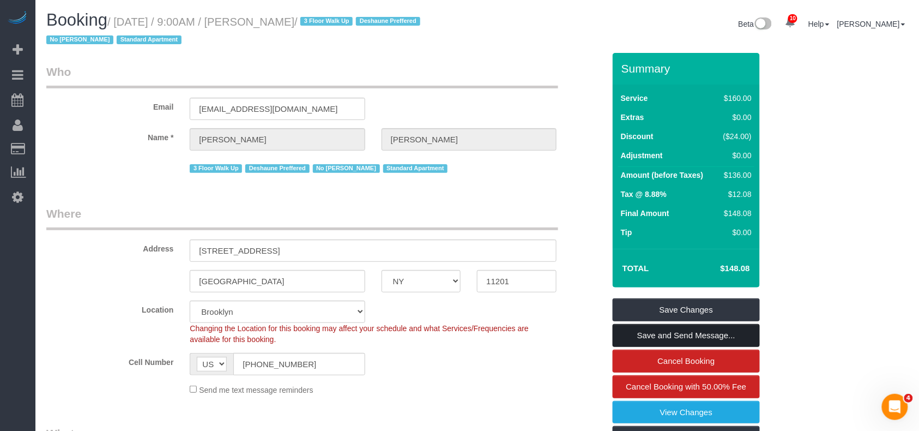
click at [658, 330] on link "Save and Send Message..." at bounding box center [686, 335] width 147 height 23
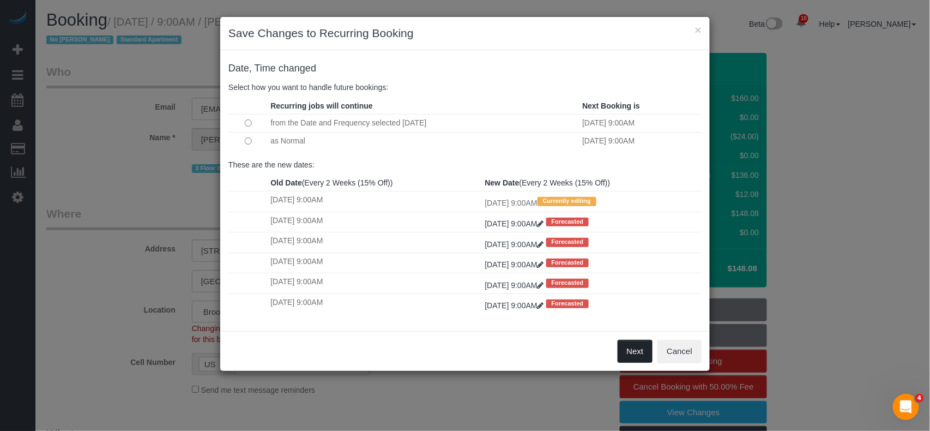
click at [633, 345] on button "Next" at bounding box center [635, 351] width 35 height 23
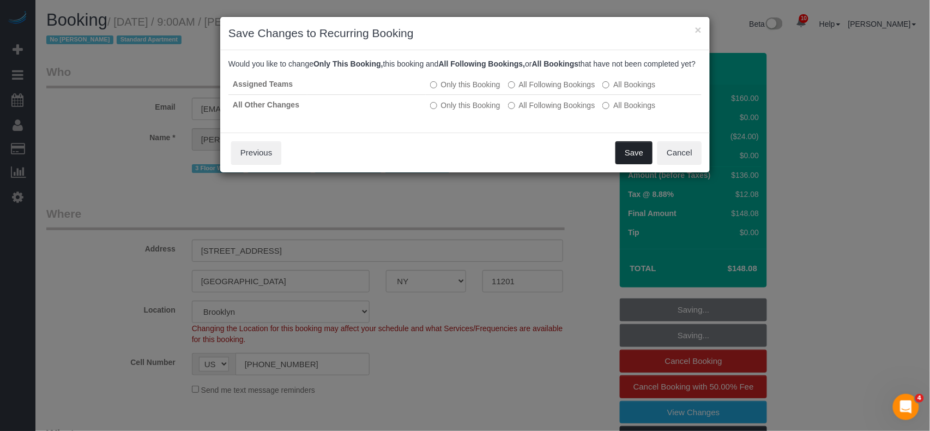
click at [631, 164] on button "Save" at bounding box center [634, 152] width 37 height 23
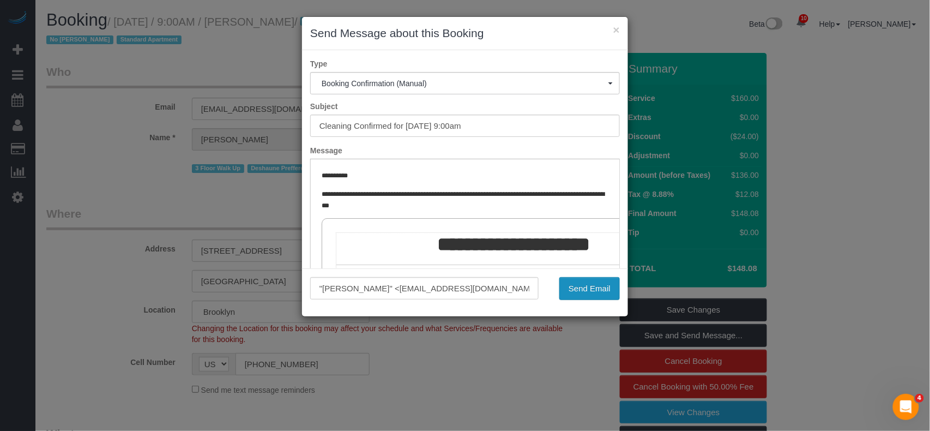
click at [578, 282] on button "Send Email" at bounding box center [589, 288] width 61 height 23
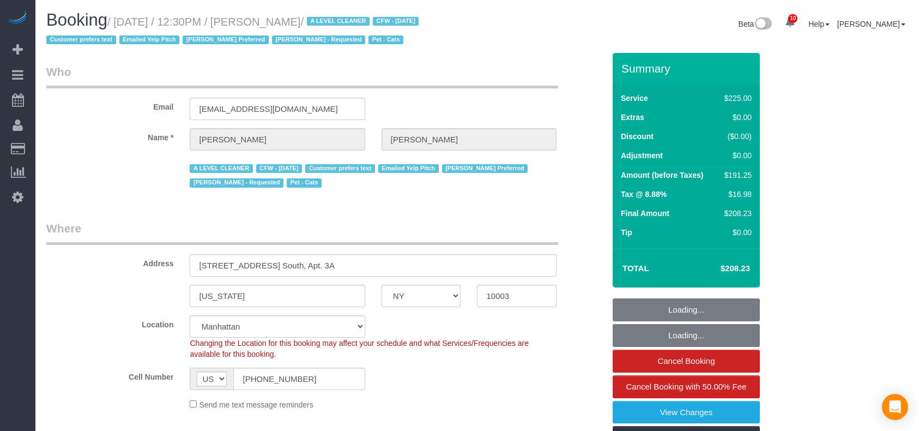
select select "NY"
select select "number:89"
select select "number:90"
select select "number:15"
select select "number:6"
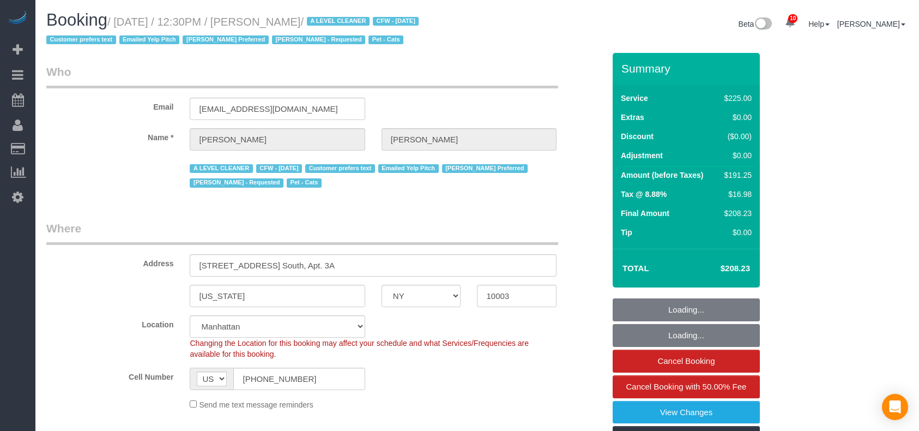
select select "number:21"
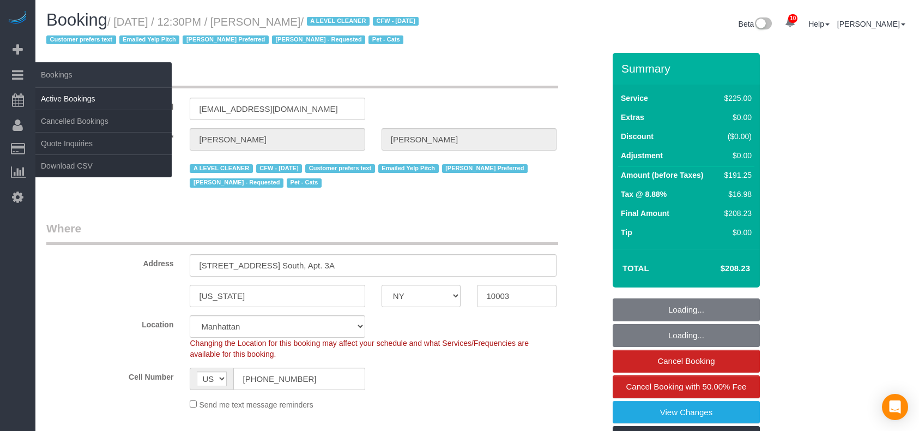
select select "object:1407"
click at [62, 90] on link "Active Bookings" at bounding box center [103, 99] width 136 height 22
click at [64, 94] on link "Active Bookings" at bounding box center [103, 99] width 136 height 22
select select "180"
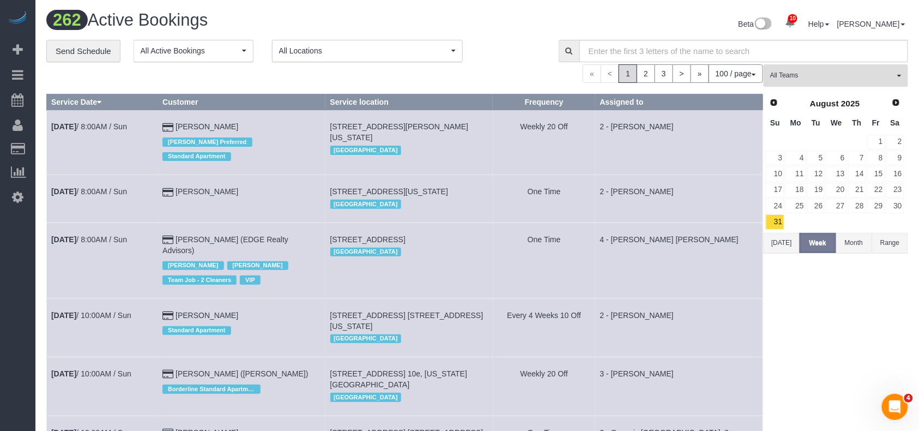
click at [811, 77] on span "All Teams" at bounding box center [832, 75] width 124 height 9
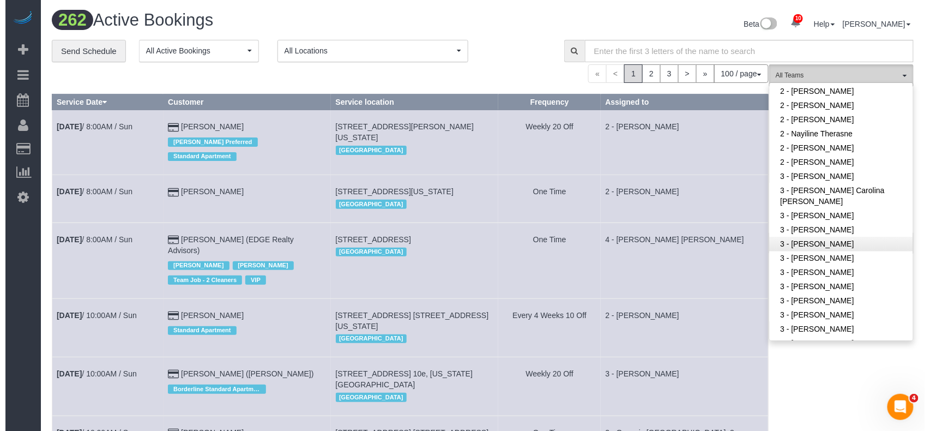
scroll to position [654, 0]
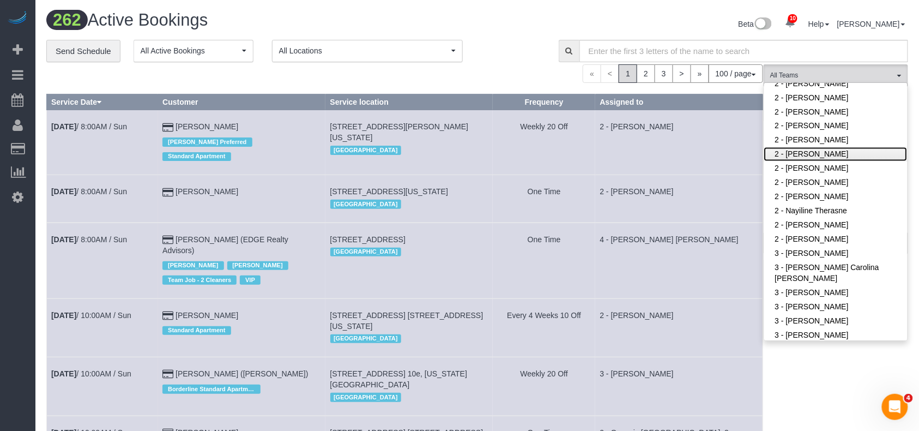
click at [816, 148] on link "2 - [PERSON_NAME]" at bounding box center [835, 154] width 143 height 14
click at [820, 136] on link "2 - [PERSON_NAME]" at bounding box center [835, 140] width 143 height 14
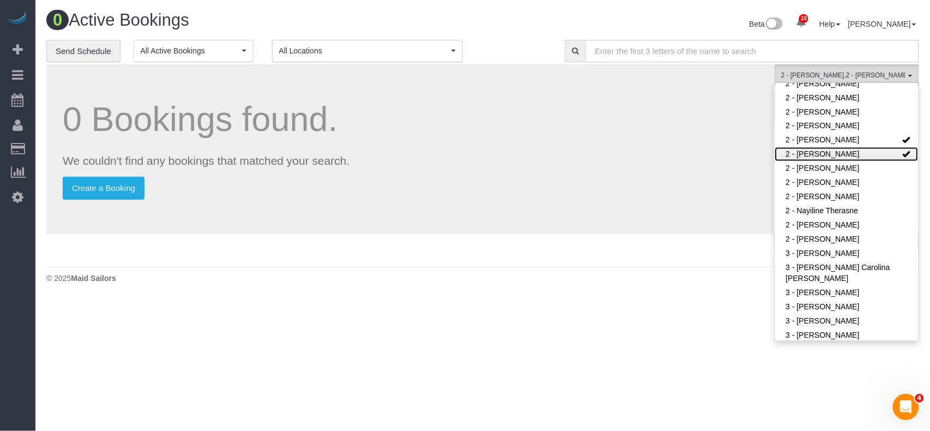
click at [822, 151] on link "2 - [PERSON_NAME]" at bounding box center [846, 154] width 143 height 14
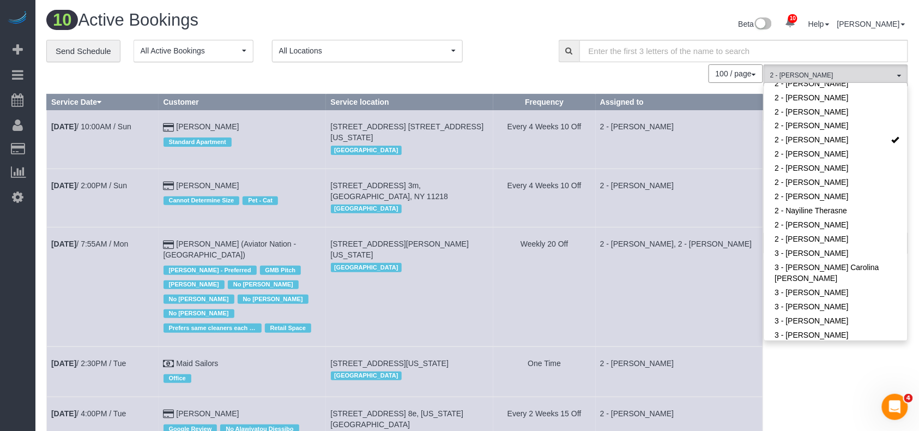
click at [672, 330] on td "2 - Alketa Tomaj, 2 - Luis Maneiro" at bounding box center [679, 286] width 167 height 119
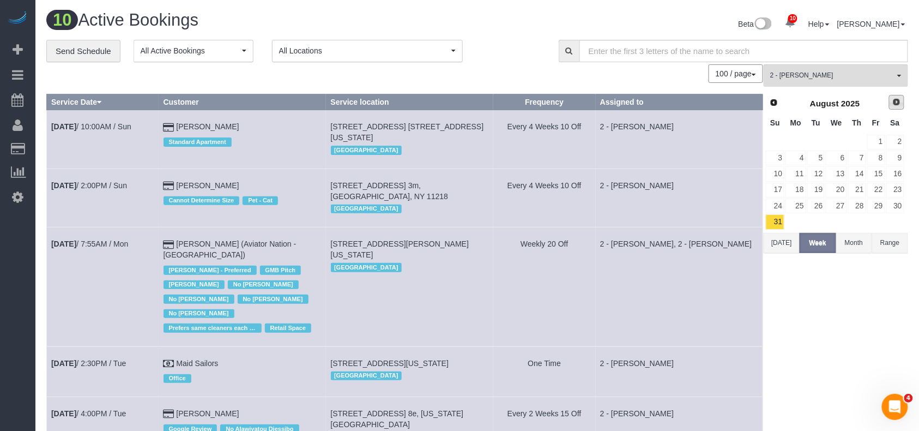
click at [892, 104] on link "Next" at bounding box center [896, 102] width 15 height 15
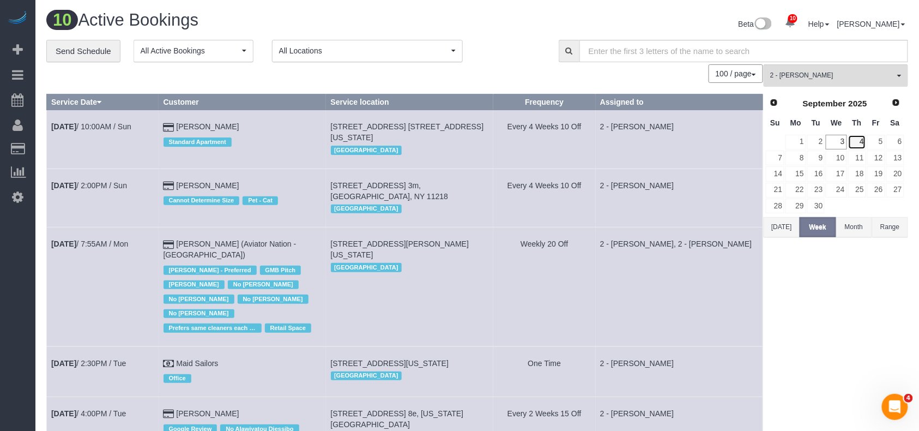
click at [866, 141] on link "4" at bounding box center [857, 142] width 18 height 15
click at [825, 282] on div "2 - Luis Maneiro All Teams Remove Team Filters * - K.J. *Irene Flores - Test 00…" at bounding box center [836, 427] width 144 height 727
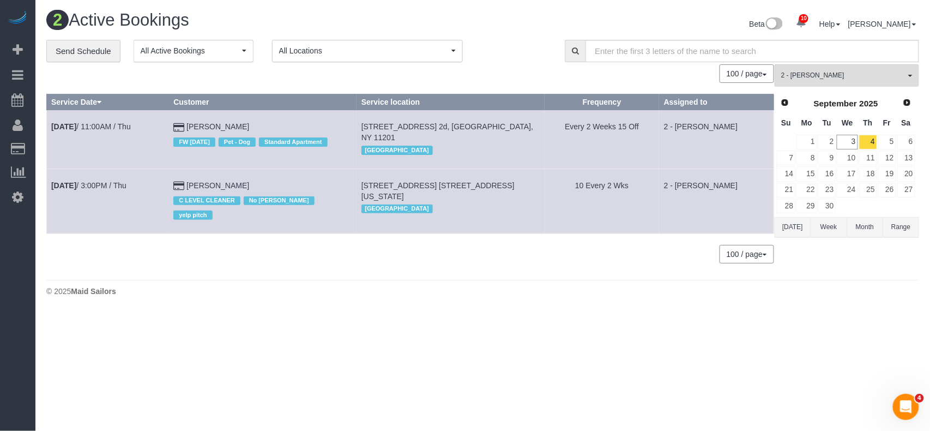
click at [515, 181] on span "300 North End Ave, Apt. 14l, New York, NY 10282" at bounding box center [437, 191] width 153 height 20
copy span "10282"
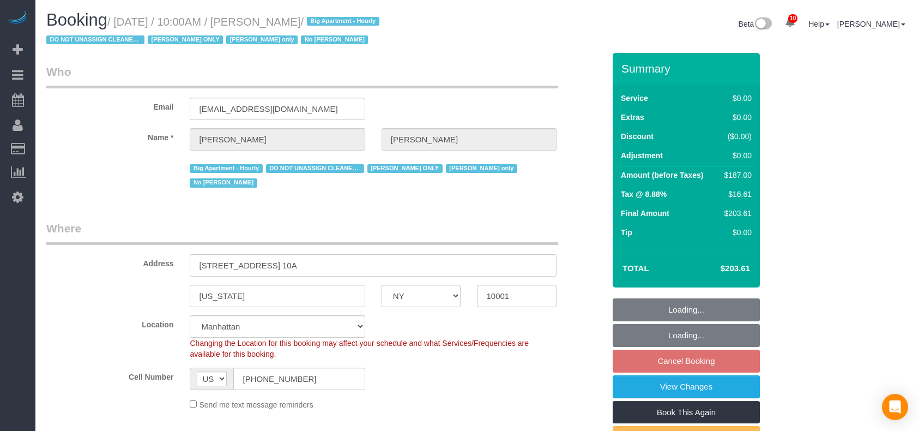
select select "NY"
select select "string:stripe-pm_1RRmor4VGloSiKo75q03orw4"
select select "spot1"
select select "number:89"
select select "number:73"
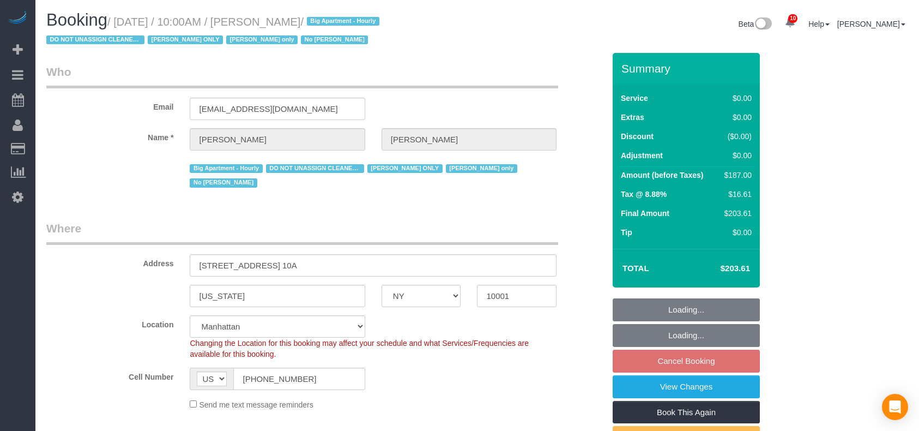
select select "number:15"
select select "number:5"
select select "2"
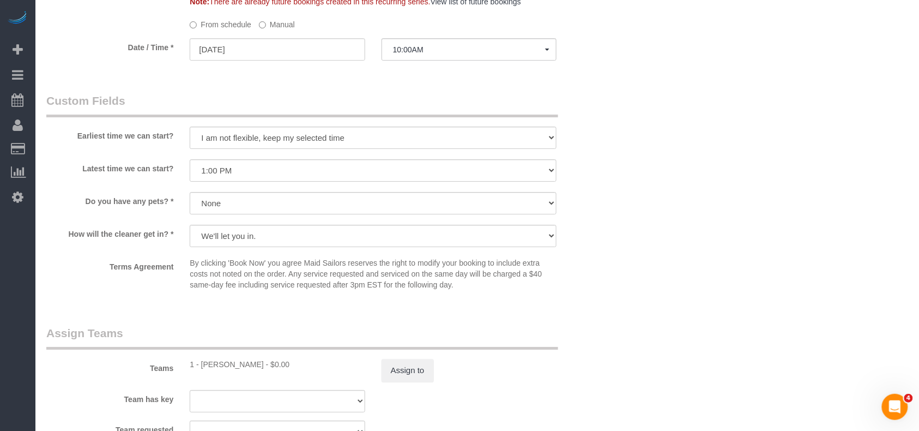
scroll to position [1090, 0]
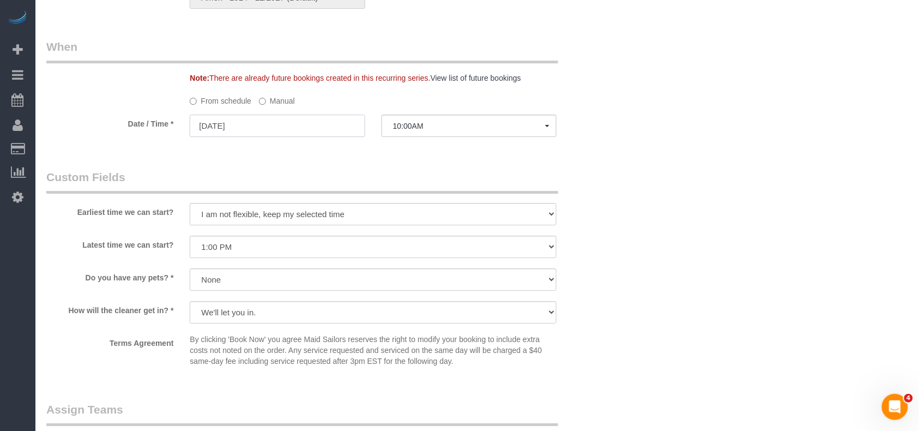
drag, startPoint x: 267, startPoint y: 125, endPoint x: 278, endPoint y: 134, distance: 14.3
click at [268, 126] on input "09/04/2025" at bounding box center [277, 125] width 175 height 22
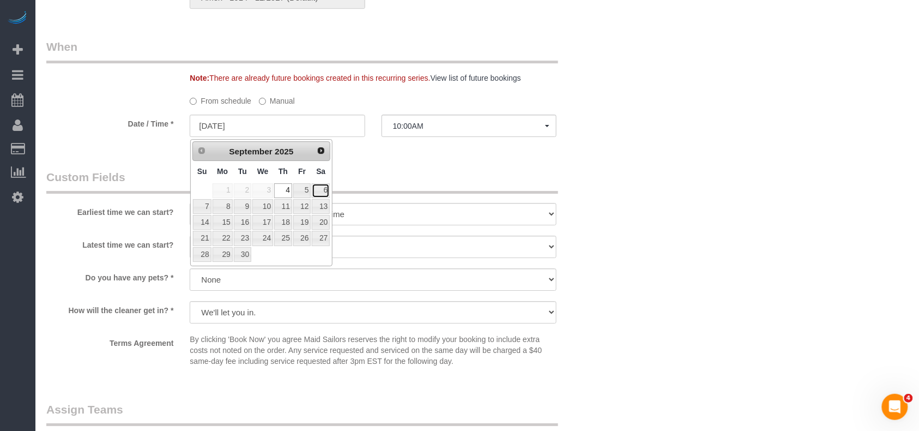
click at [321, 188] on link "6" at bounding box center [321, 190] width 18 height 15
type input "[DATE]"
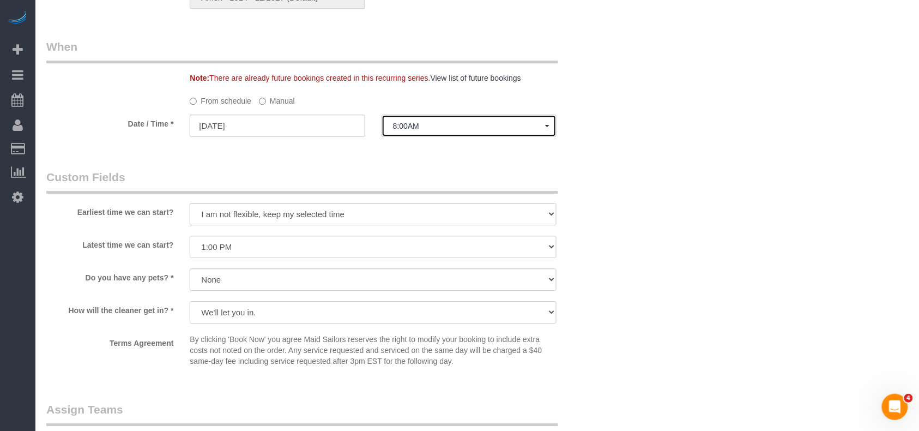
click at [426, 126] on span "8:00AM" at bounding box center [469, 126] width 152 height 9
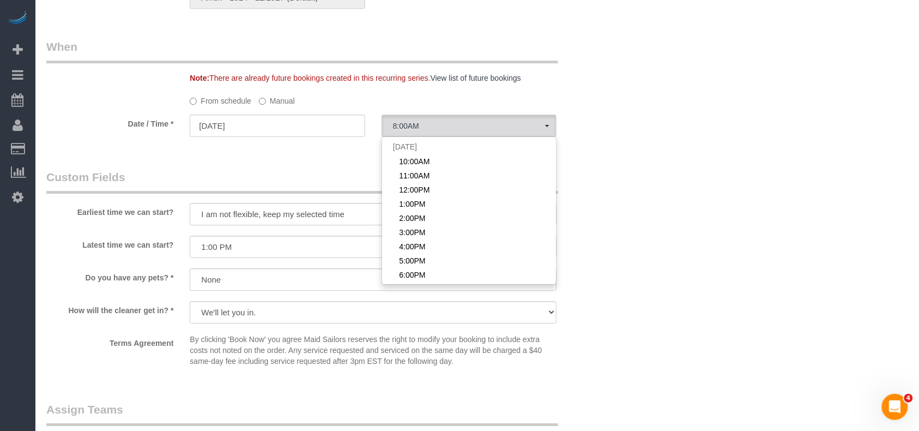
scroll to position [297, 0]
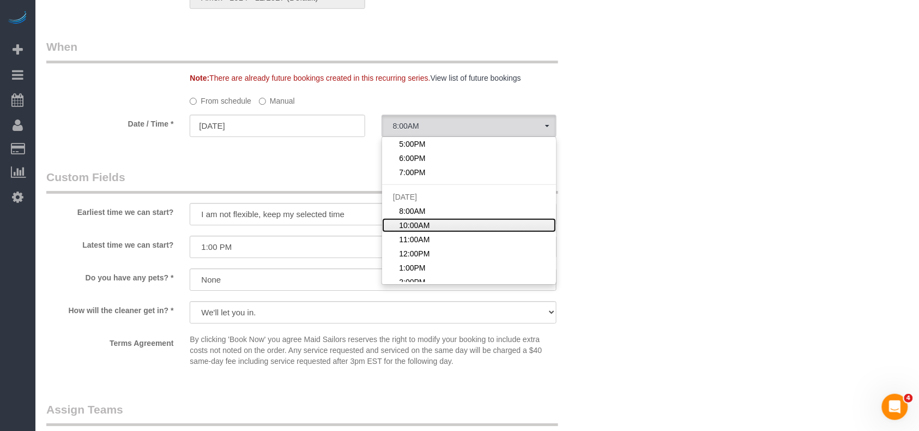
click at [414, 223] on span "10:00AM" at bounding box center [414, 225] width 31 height 11
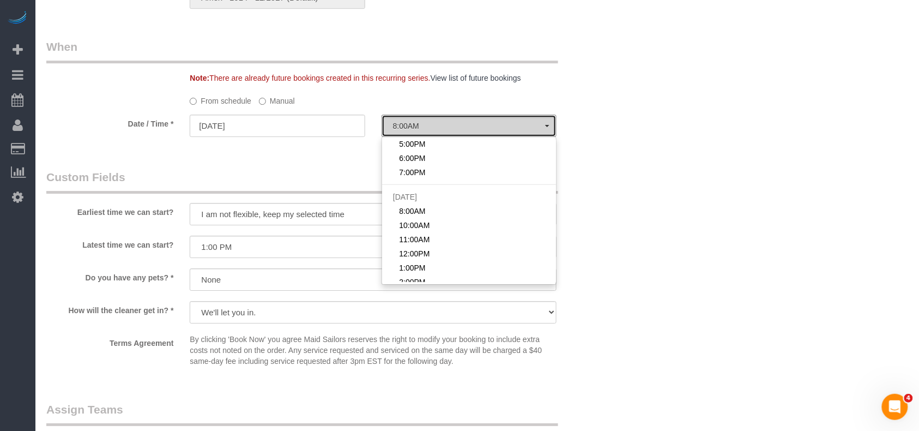
select select "spot23"
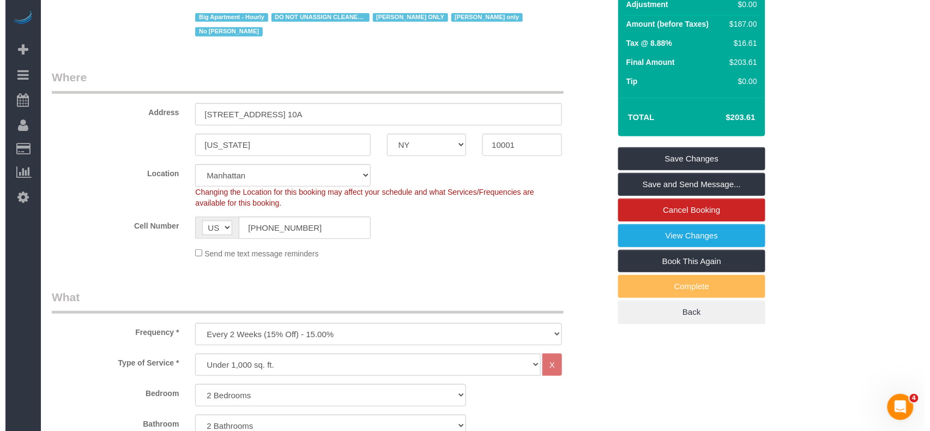
scroll to position [145, 0]
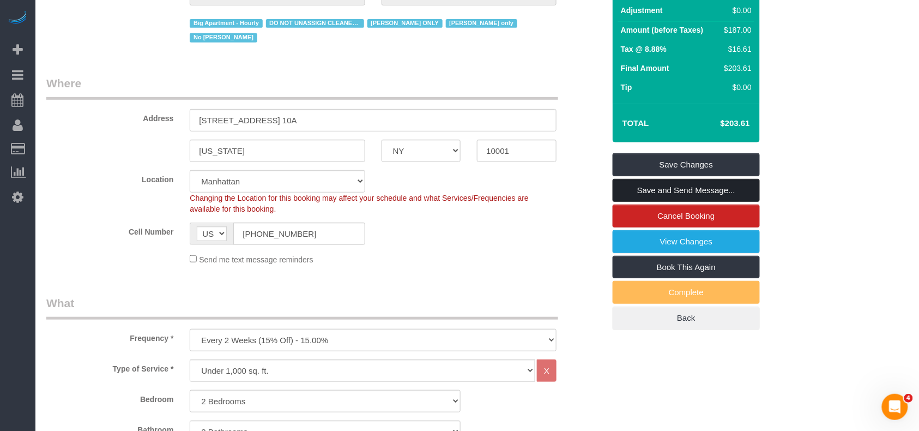
click at [677, 192] on link "Save and Send Message..." at bounding box center [686, 190] width 147 height 23
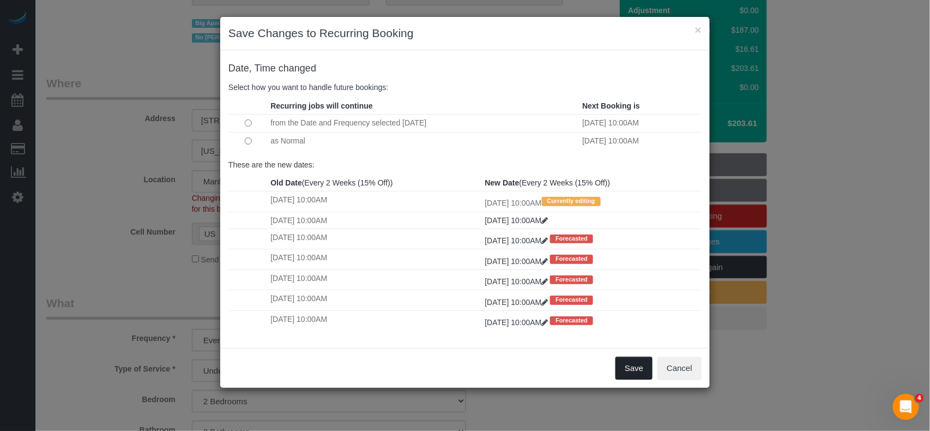
click at [629, 365] on button "Save" at bounding box center [634, 368] width 37 height 23
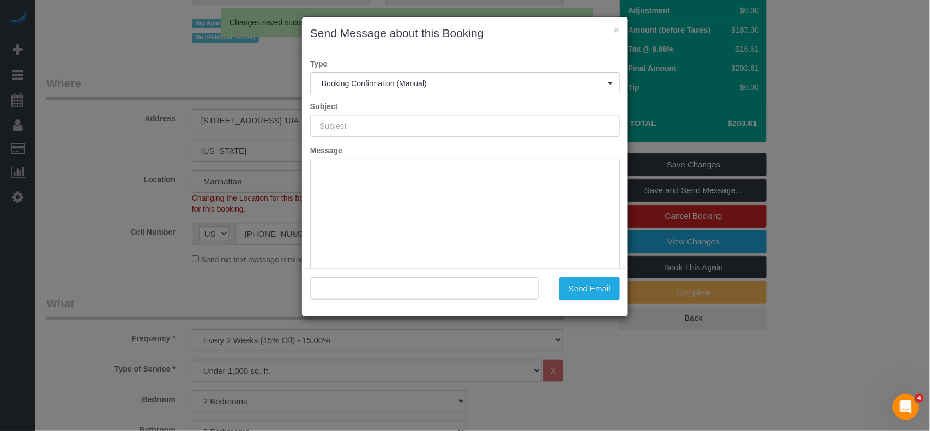
type input "Cleaning Confirmed for 09/06/2025 at 10:00am"
type input ""Cheryl-Rose Cruz" <cheruntalan@gmail.com>"
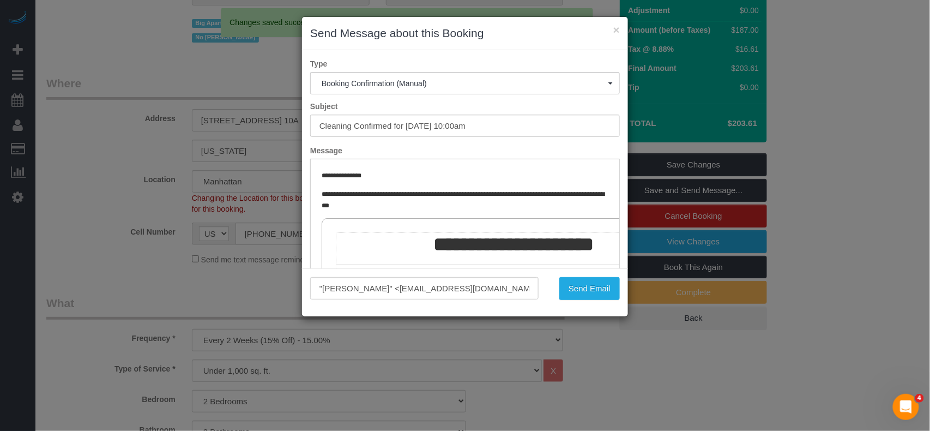
scroll to position [0, 0]
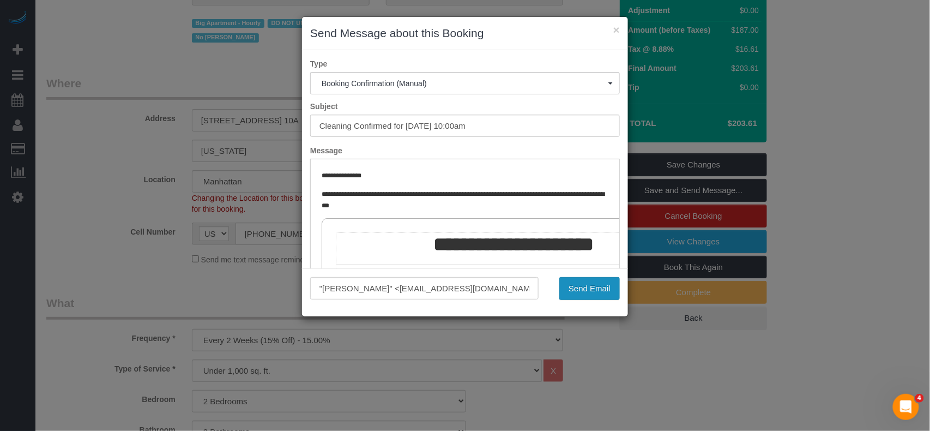
click at [568, 291] on button "Send Email" at bounding box center [589, 288] width 61 height 23
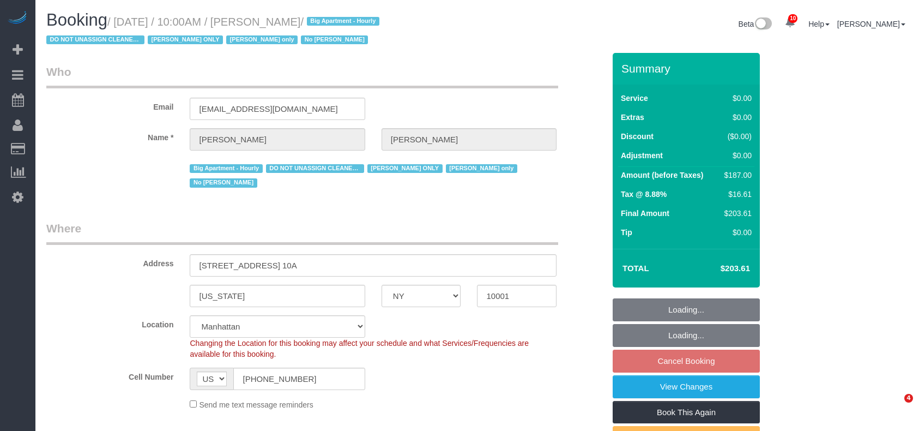
select select "NY"
select select "2"
select select "string:stripe-pm_1RRmor4VGloSiKo75q03orw4"
select select "spot2"
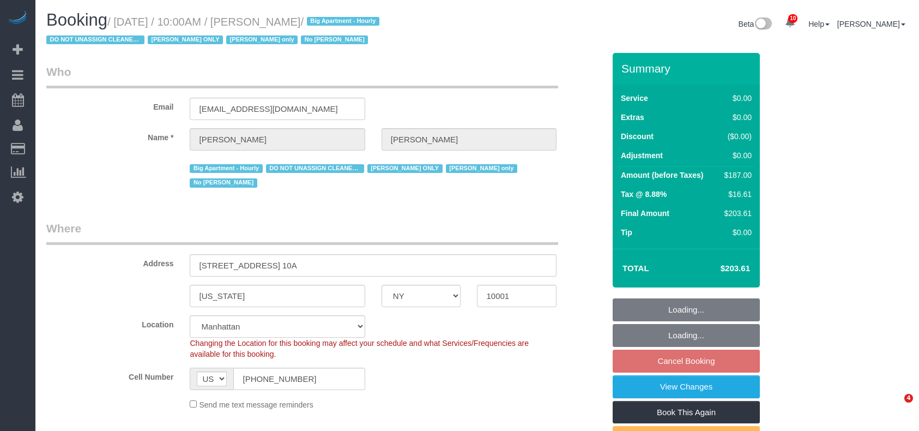
select select "number:89"
select select "number:73"
select select "number:15"
select select "number:5"
